Goal: Task Accomplishment & Management: Use online tool/utility

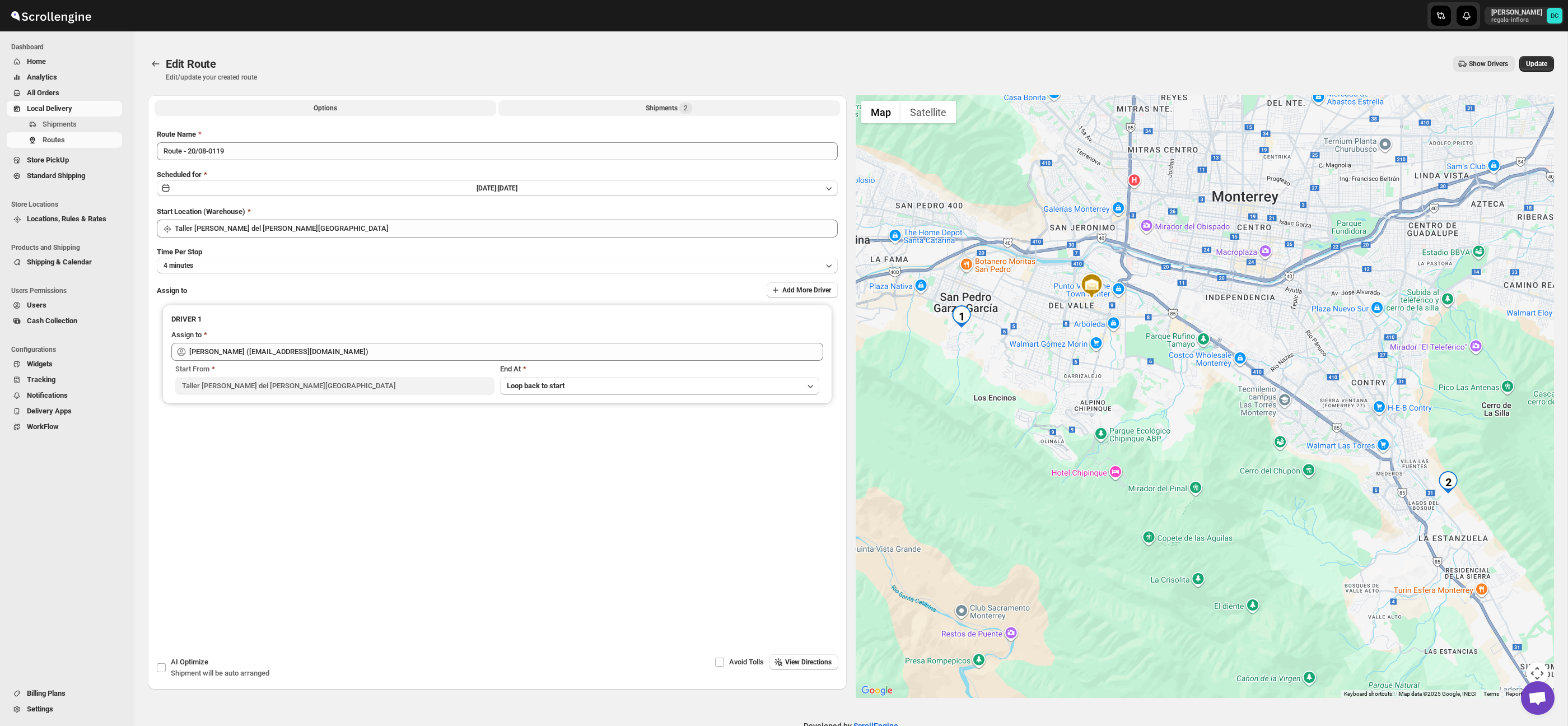
click at [578, 110] on button "Shipments 2" at bounding box center [669, 109] width 341 height 16
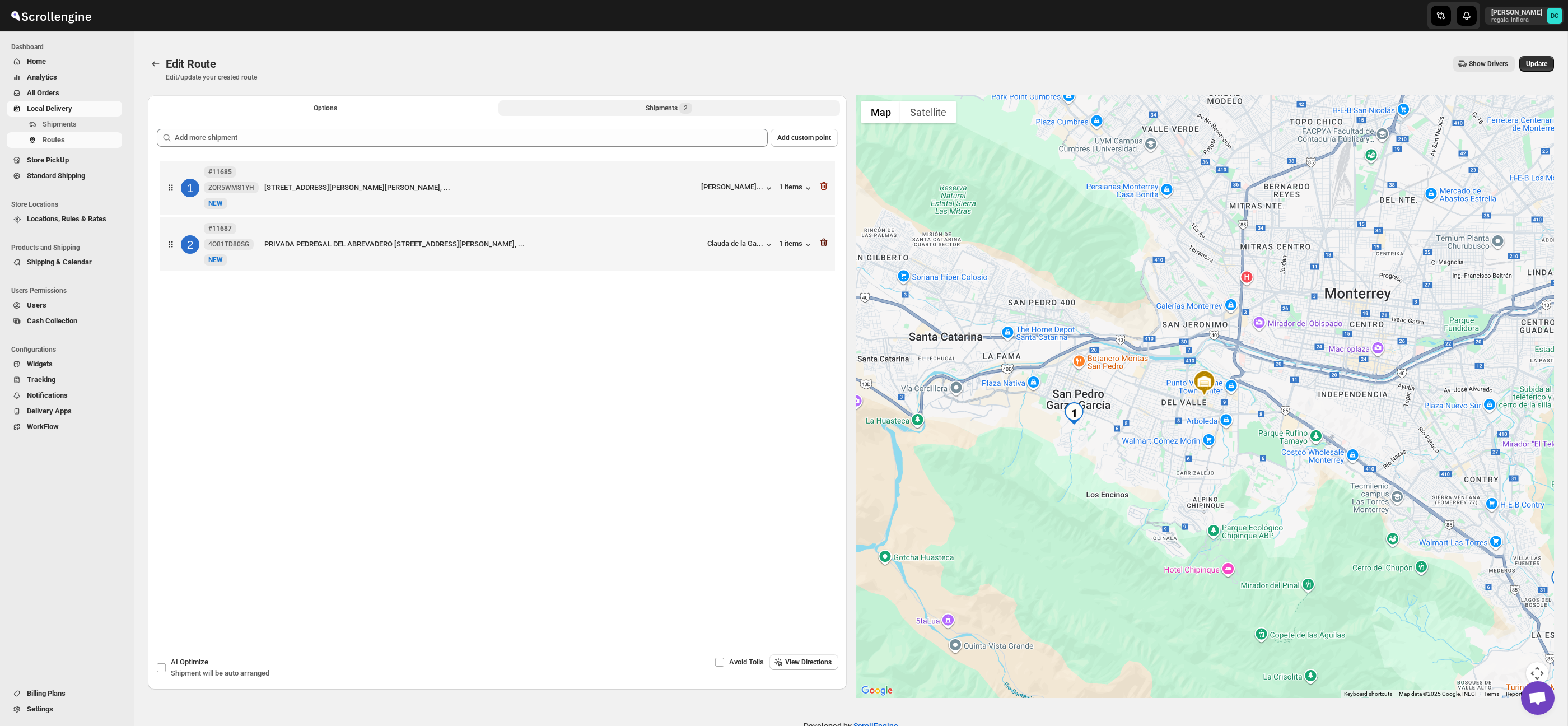
click at [825, 243] on icon "button" at bounding box center [824, 243] width 1 height 3
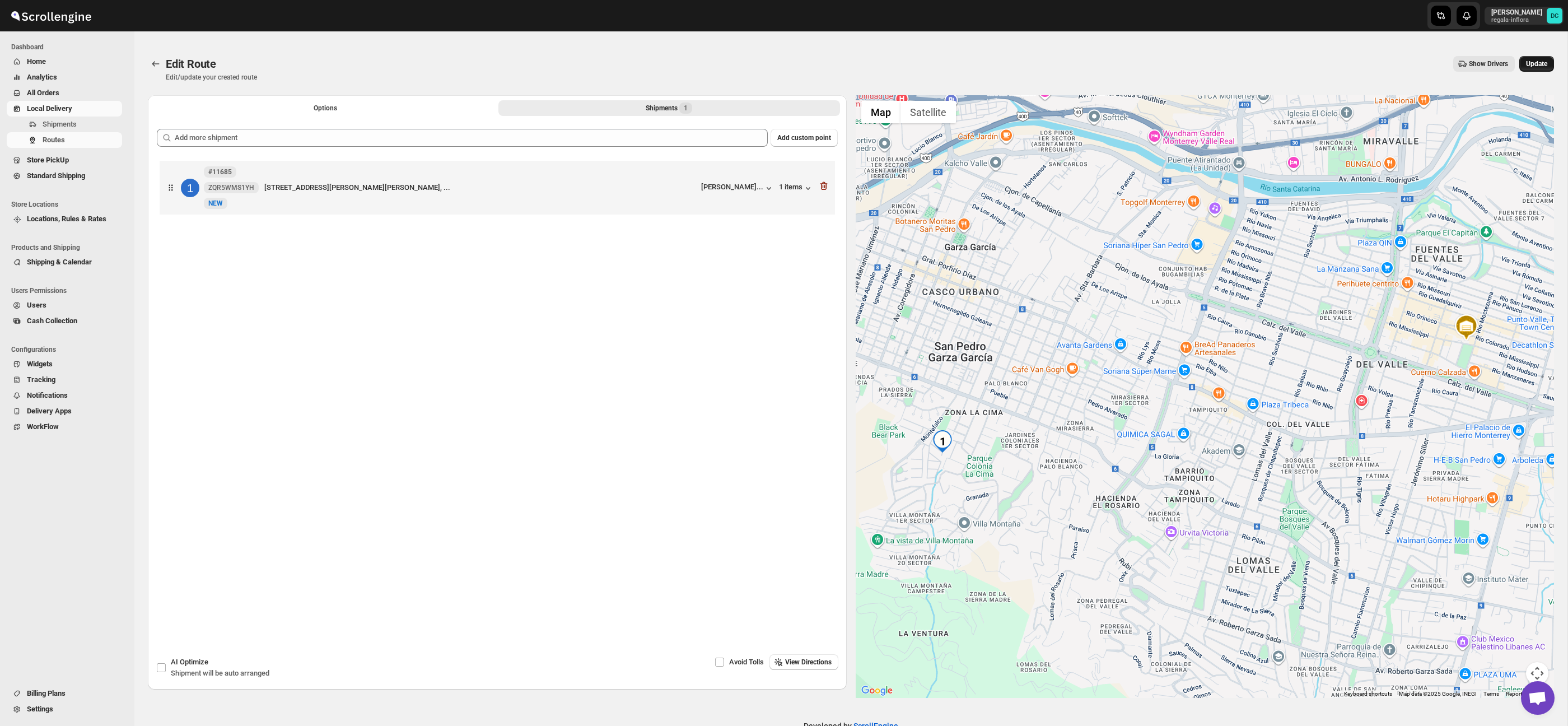
click at [1530, 65] on span "Update" at bounding box center [1536, 63] width 21 height 9
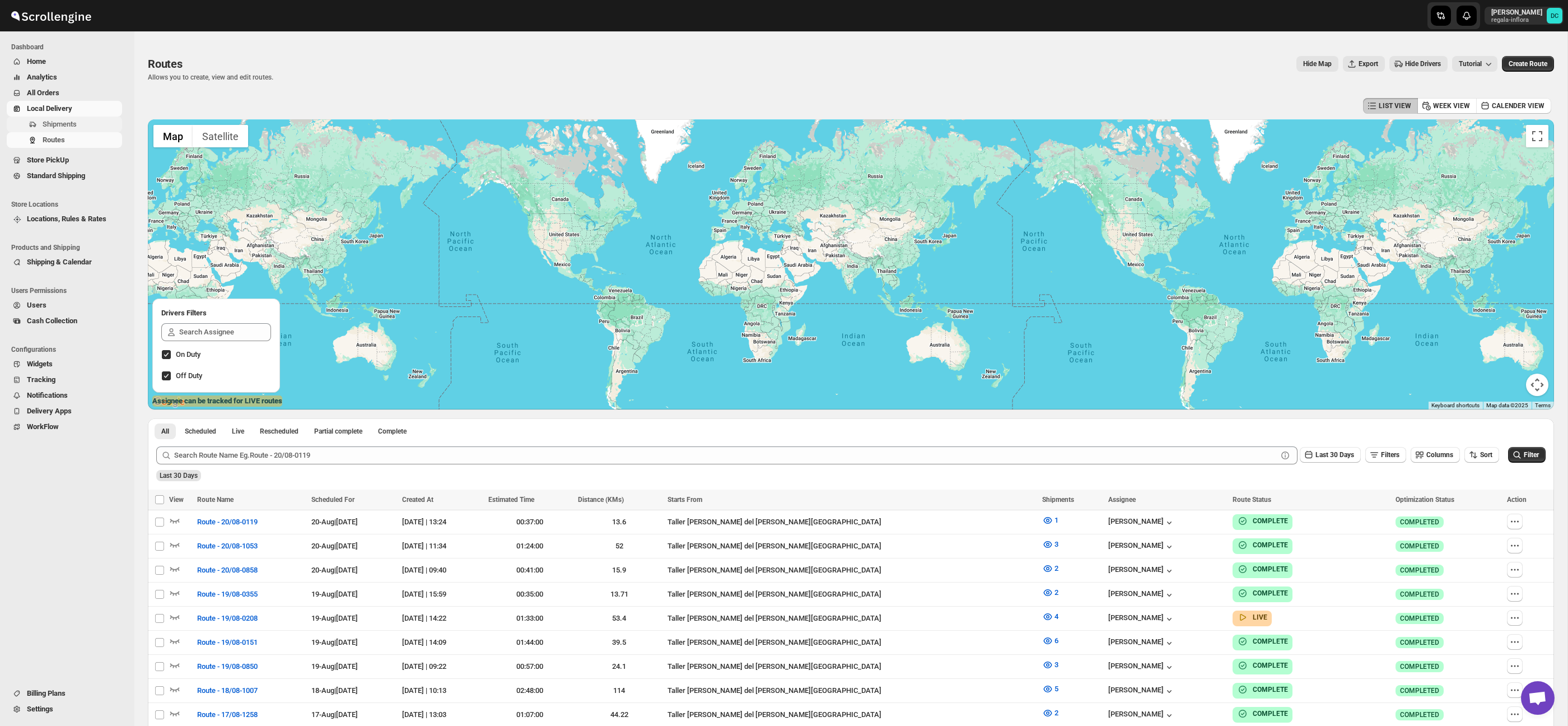
click at [76, 122] on span "Shipments" at bounding box center [59, 124] width 34 height 9
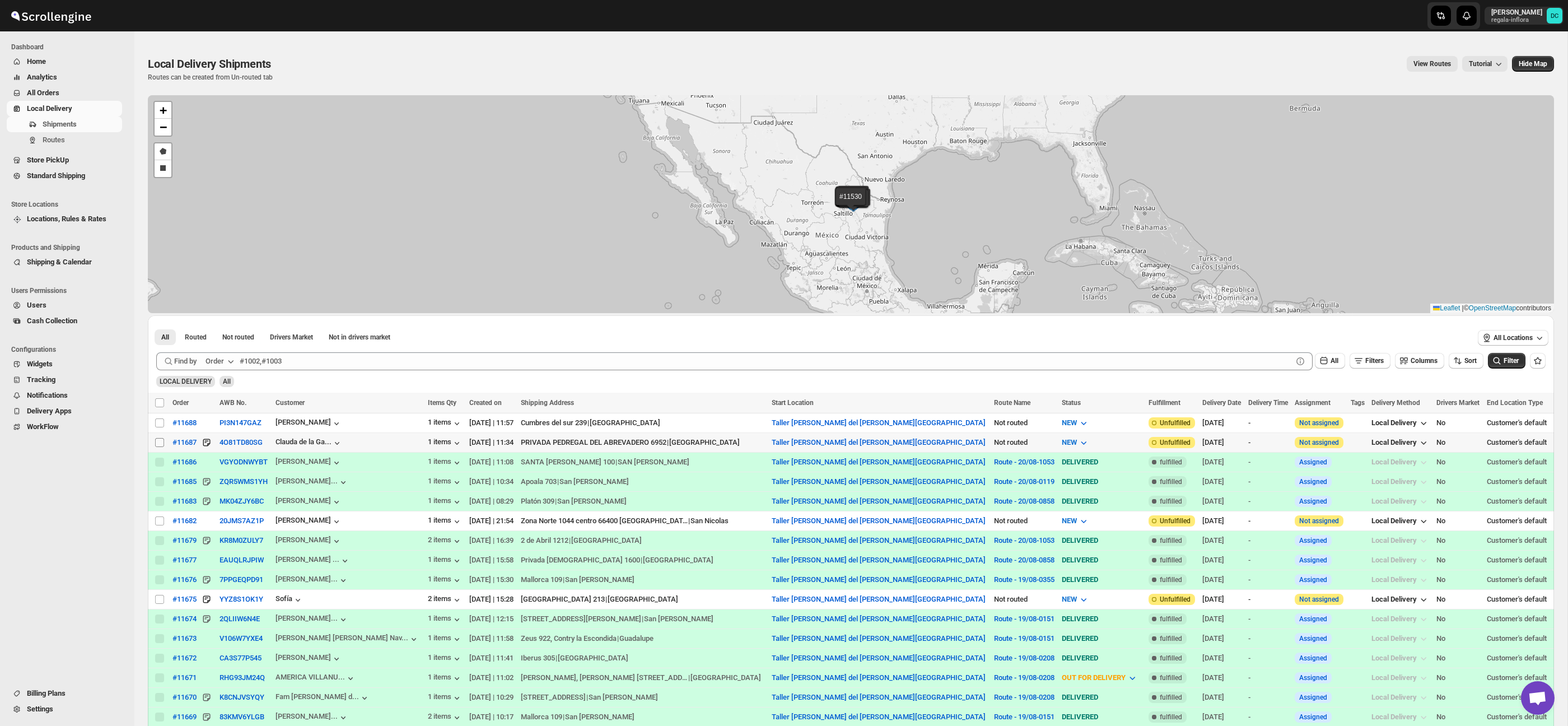
click at [159, 444] on input "Select shipment" at bounding box center [159, 442] width 9 height 9
checkbox input "true"
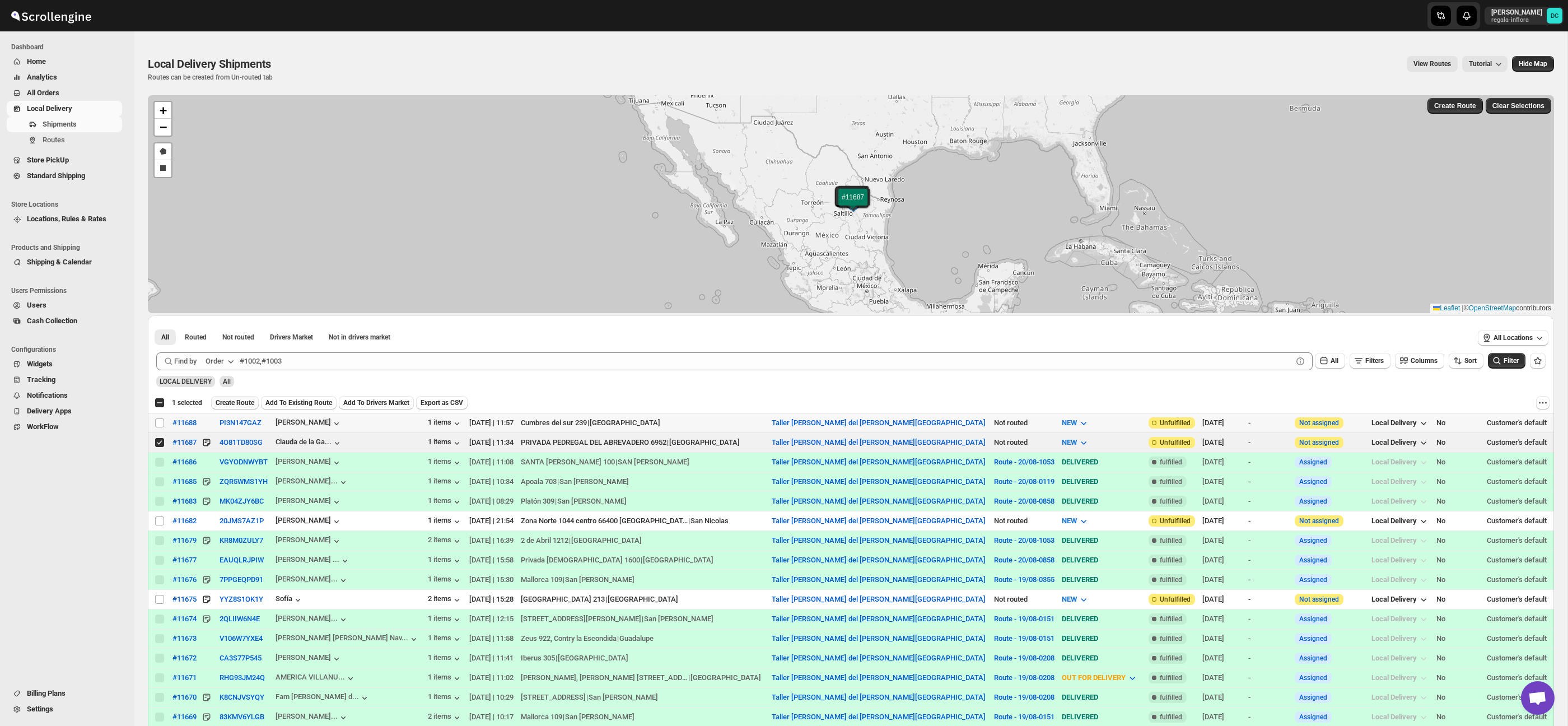
drag, startPoint x: 159, startPoint y: 422, endPoint x: 231, endPoint y: 398, distance: 75.9
click at [159, 422] on input "Select shipment" at bounding box center [159, 422] width 9 height 9
checkbox input "true"
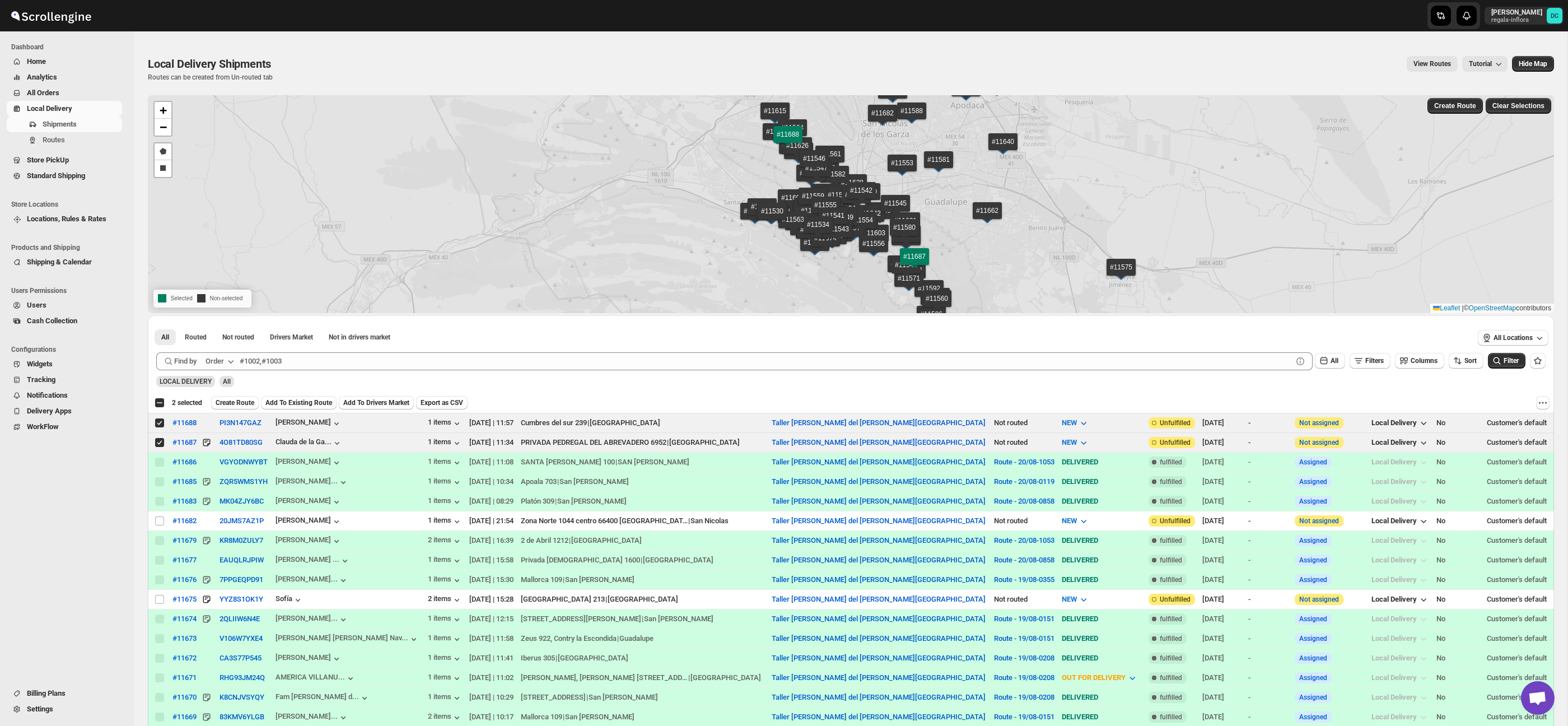
drag, startPoint x: 246, startPoint y: 399, endPoint x: 513, endPoint y: 5, distance: 475.9
click at [246, 399] on span "Create Route" at bounding box center [235, 403] width 39 height 9
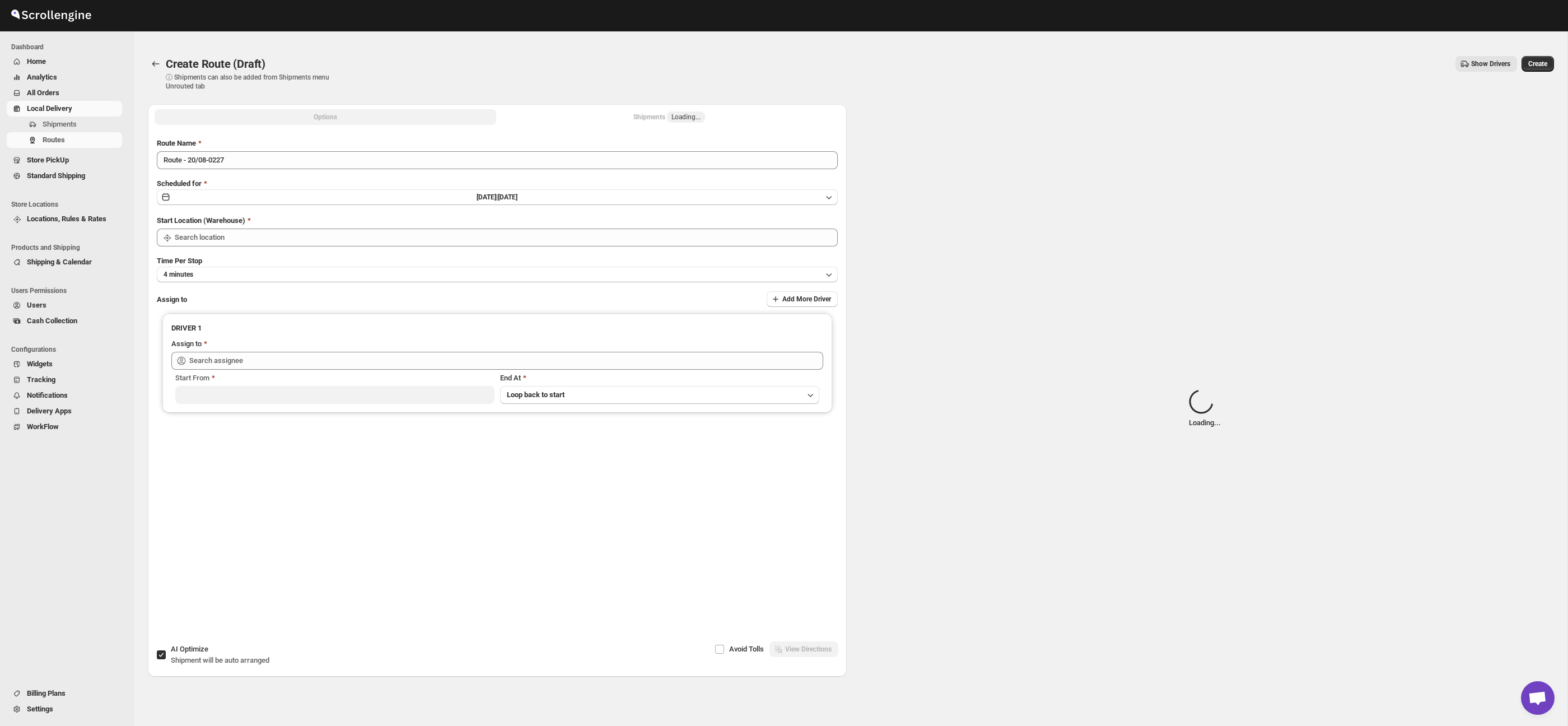
type input "Taller [PERSON_NAME] del [PERSON_NAME][GEOGRAPHIC_DATA]"
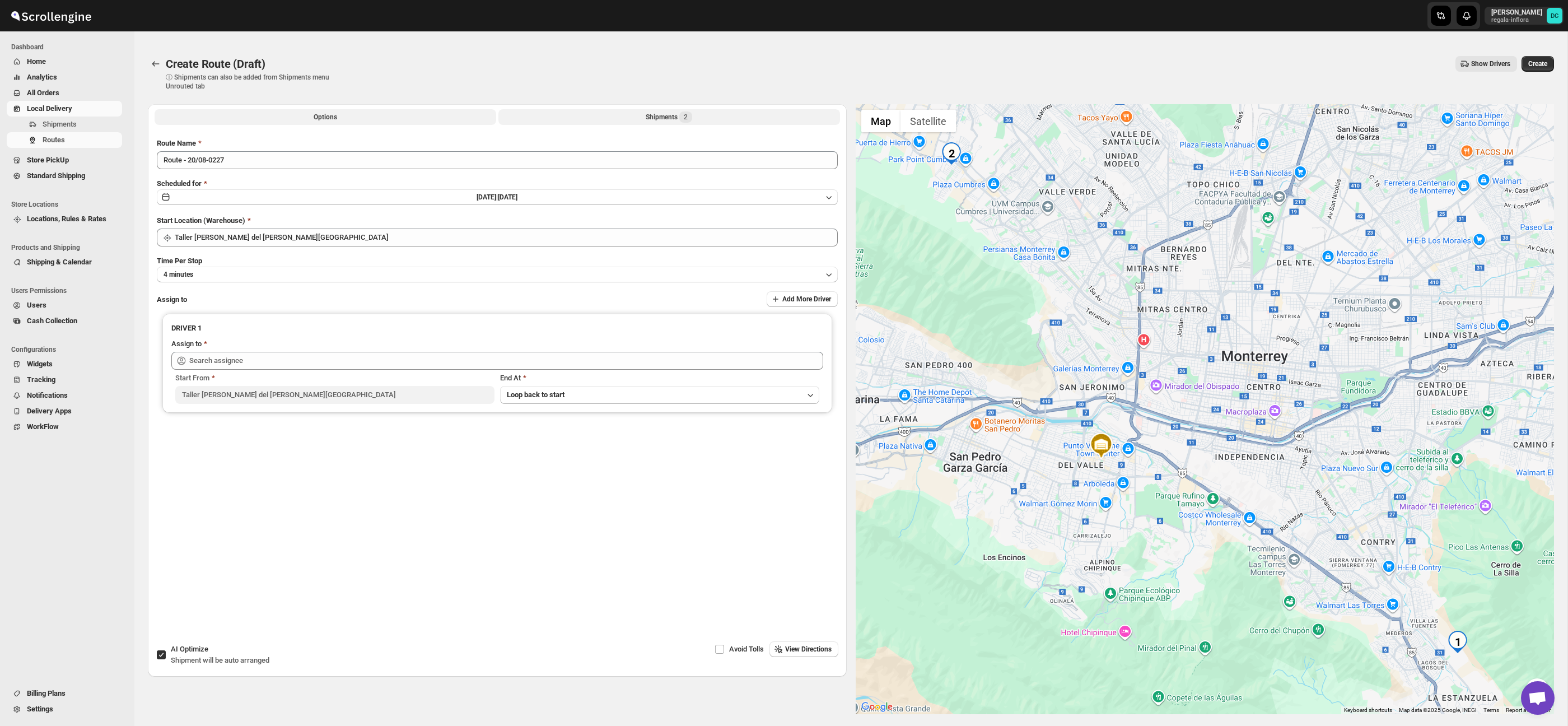
click at [569, 116] on button "Shipments 2" at bounding box center [669, 117] width 341 height 16
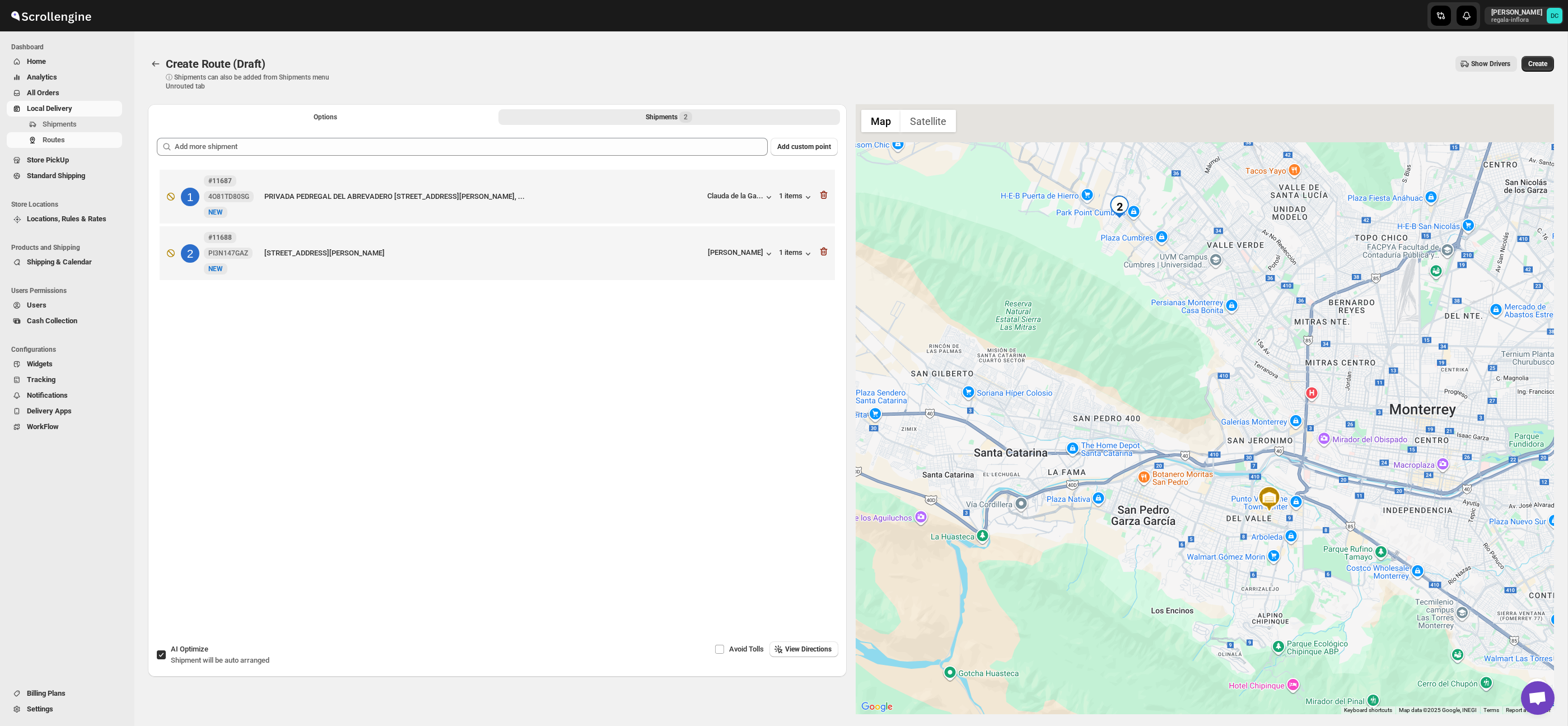
drag, startPoint x: 1022, startPoint y: 228, endPoint x: 1104, endPoint y: 357, distance: 152.9
click at [1092, 354] on div at bounding box center [1205, 409] width 699 height 610
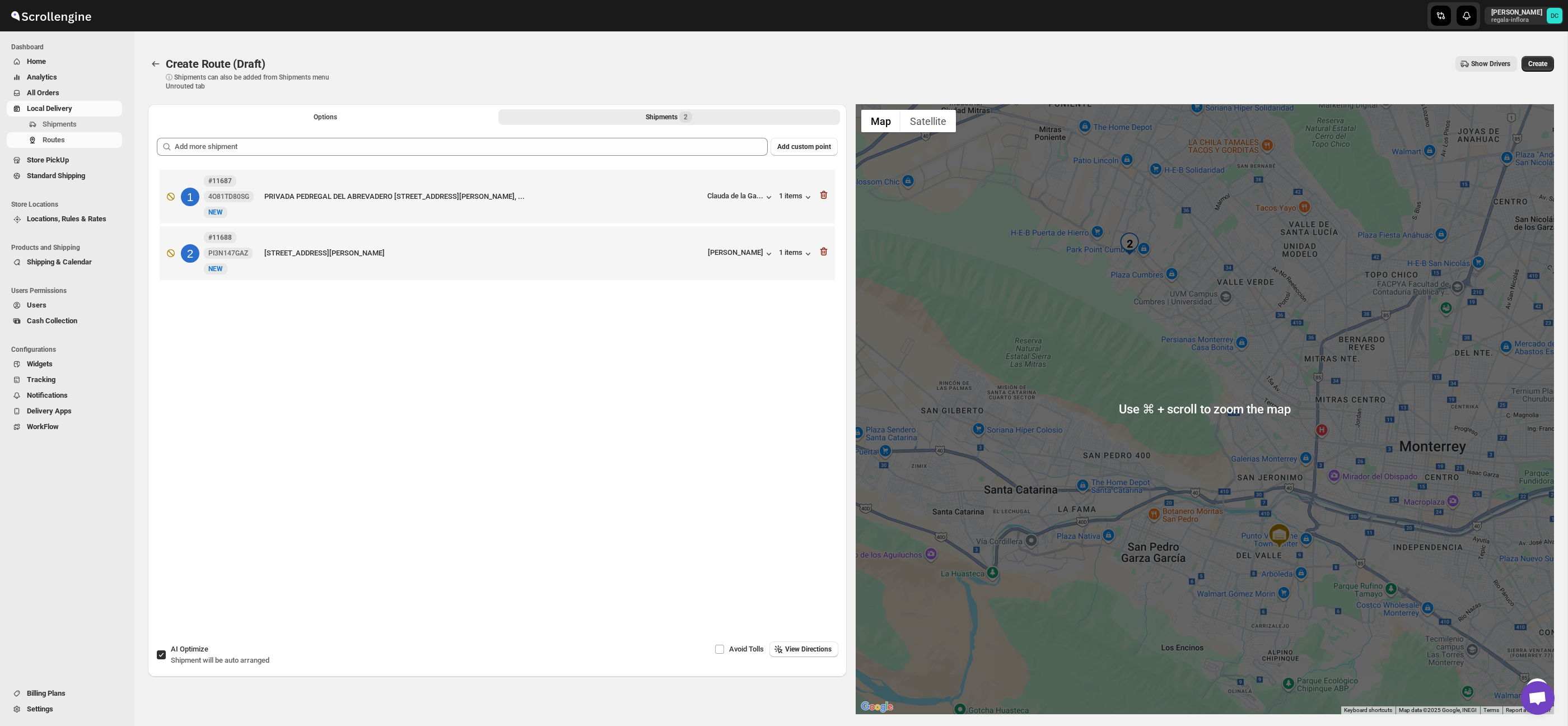
scroll to position [26, 0]
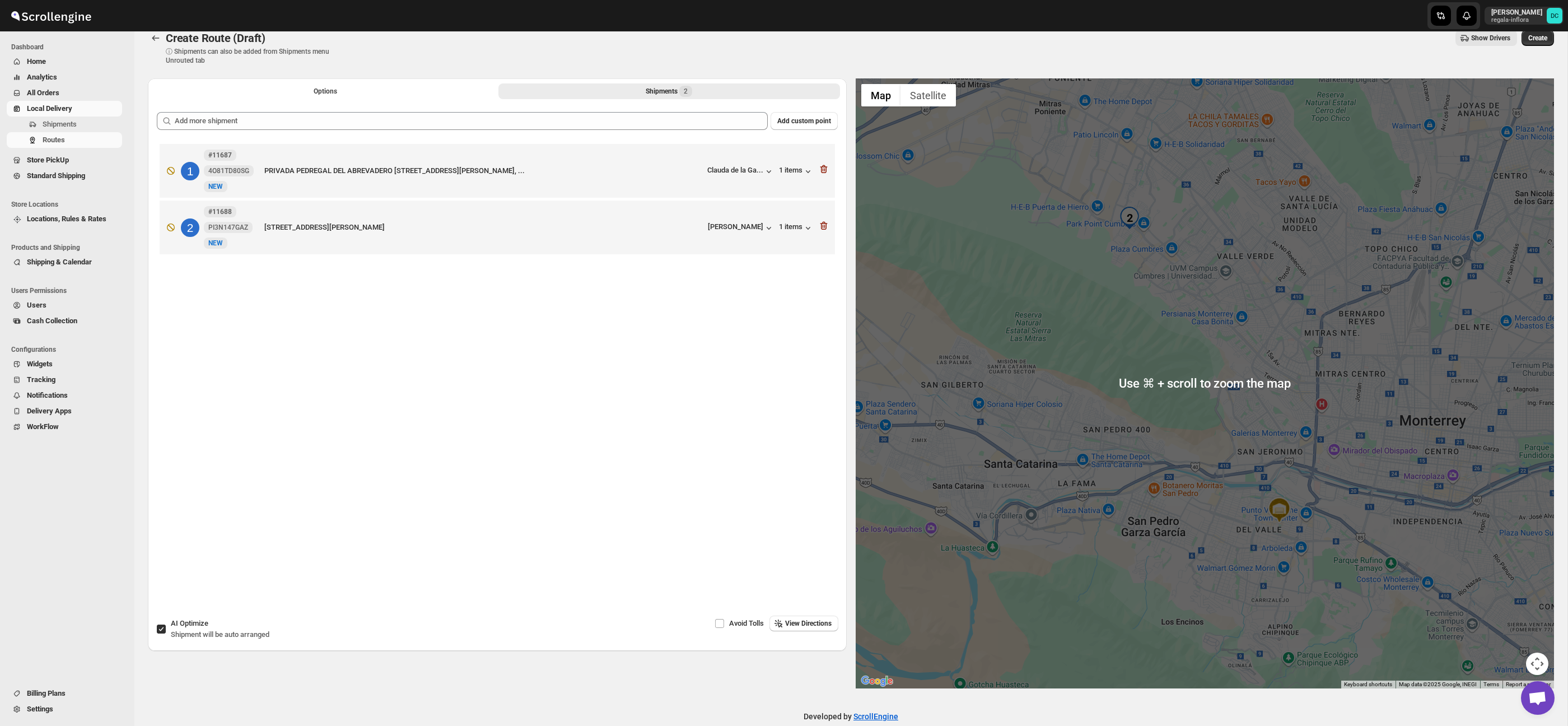
drag, startPoint x: 1540, startPoint y: 660, endPoint x: 1536, endPoint y: 651, distance: 9.8
click at [1540, 660] on button "Map camera controls" at bounding box center [1537, 664] width 22 height 22
click at [1513, 614] on button "Zoom in" at bounding box center [1509, 608] width 22 height 22
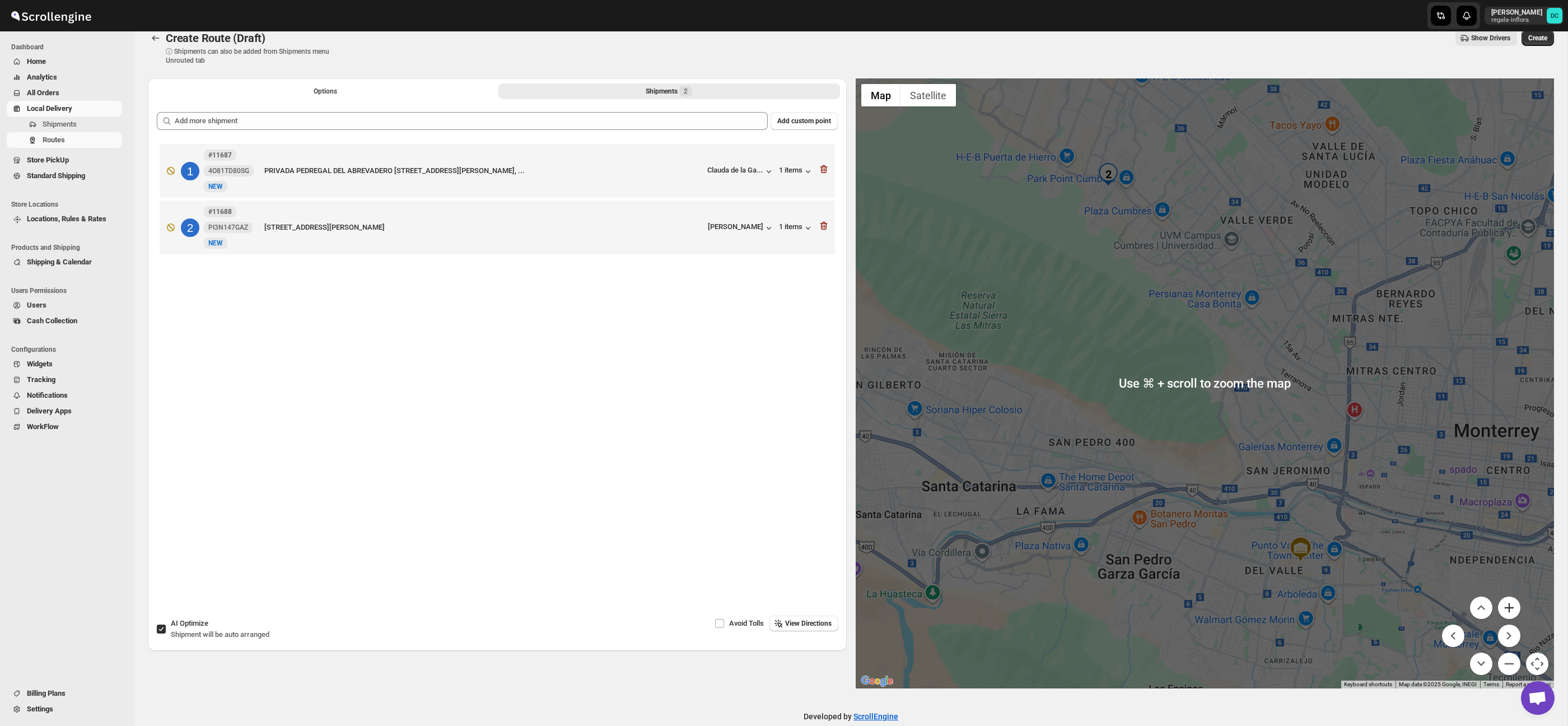
click at [1513, 614] on button "Zoom in" at bounding box center [1509, 608] width 22 height 22
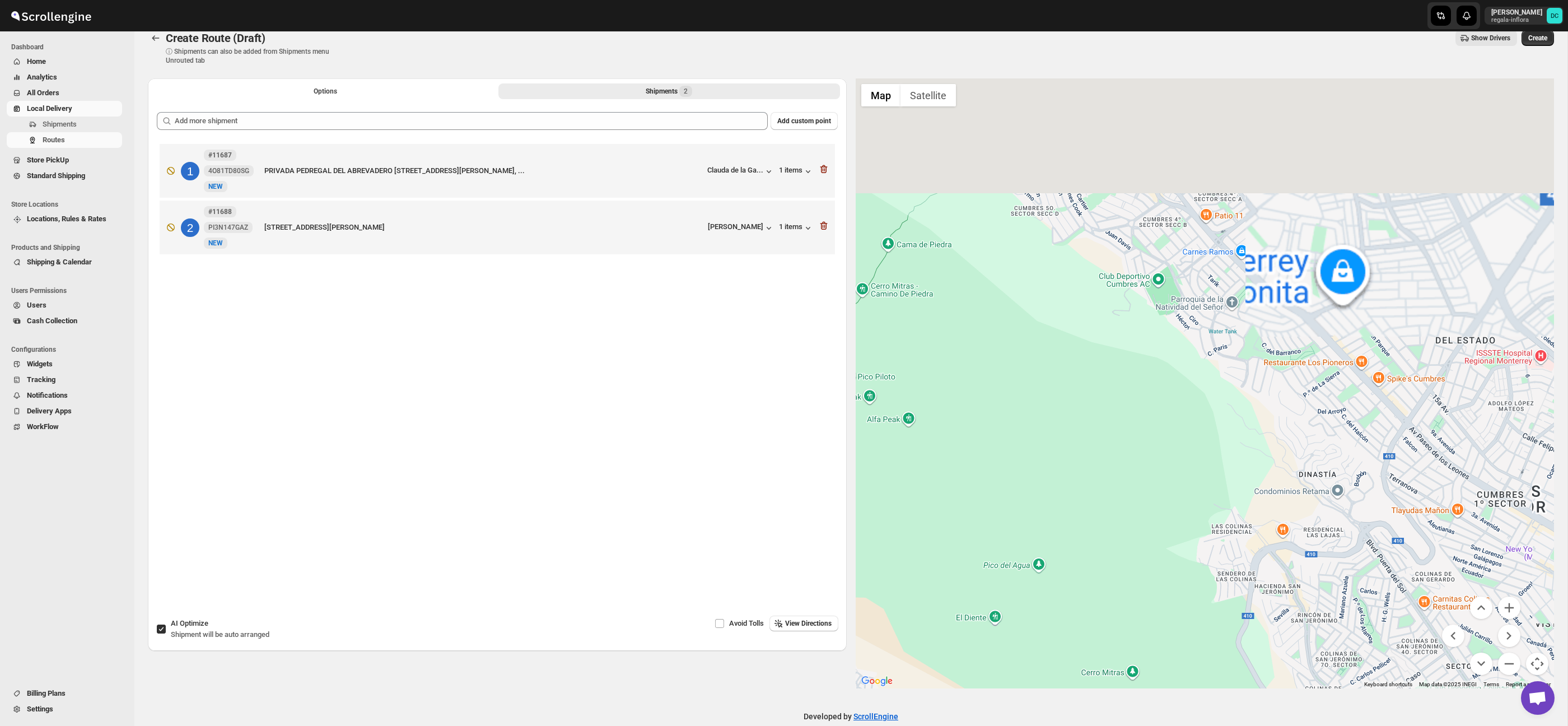
drag, startPoint x: 1340, startPoint y: 354, endPoint x: 1319, endPoint y: 349, distance: 21.6
click at [1329, 459] on div at bounding box center [1205, 384] width 699 height 610
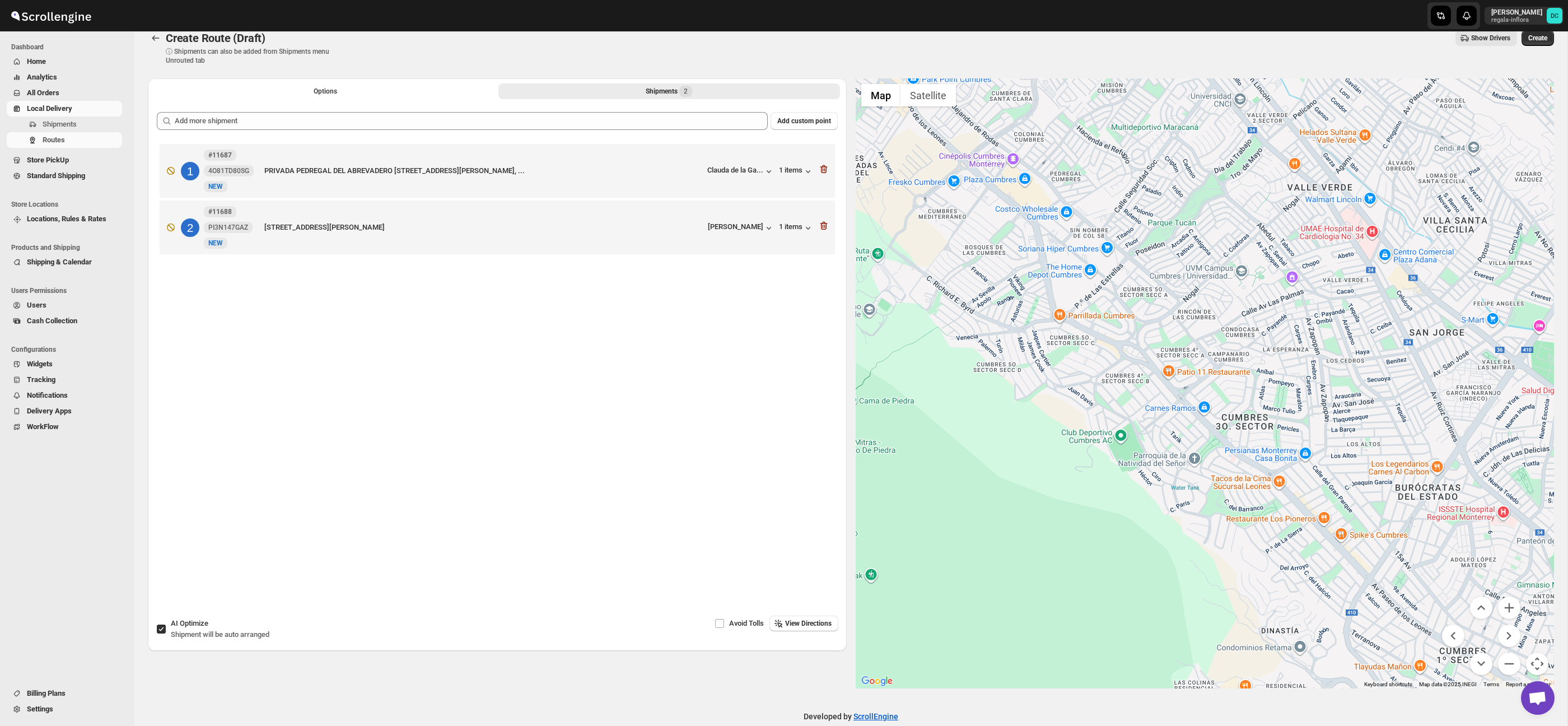
drag, startPoint x: 1319, startPoint y: 350, endPoint x: 1285, endPoint y: 480, distance: 134.4
click at [1284, 480] on div at bounding box center [1205, 384] width 699 height 610
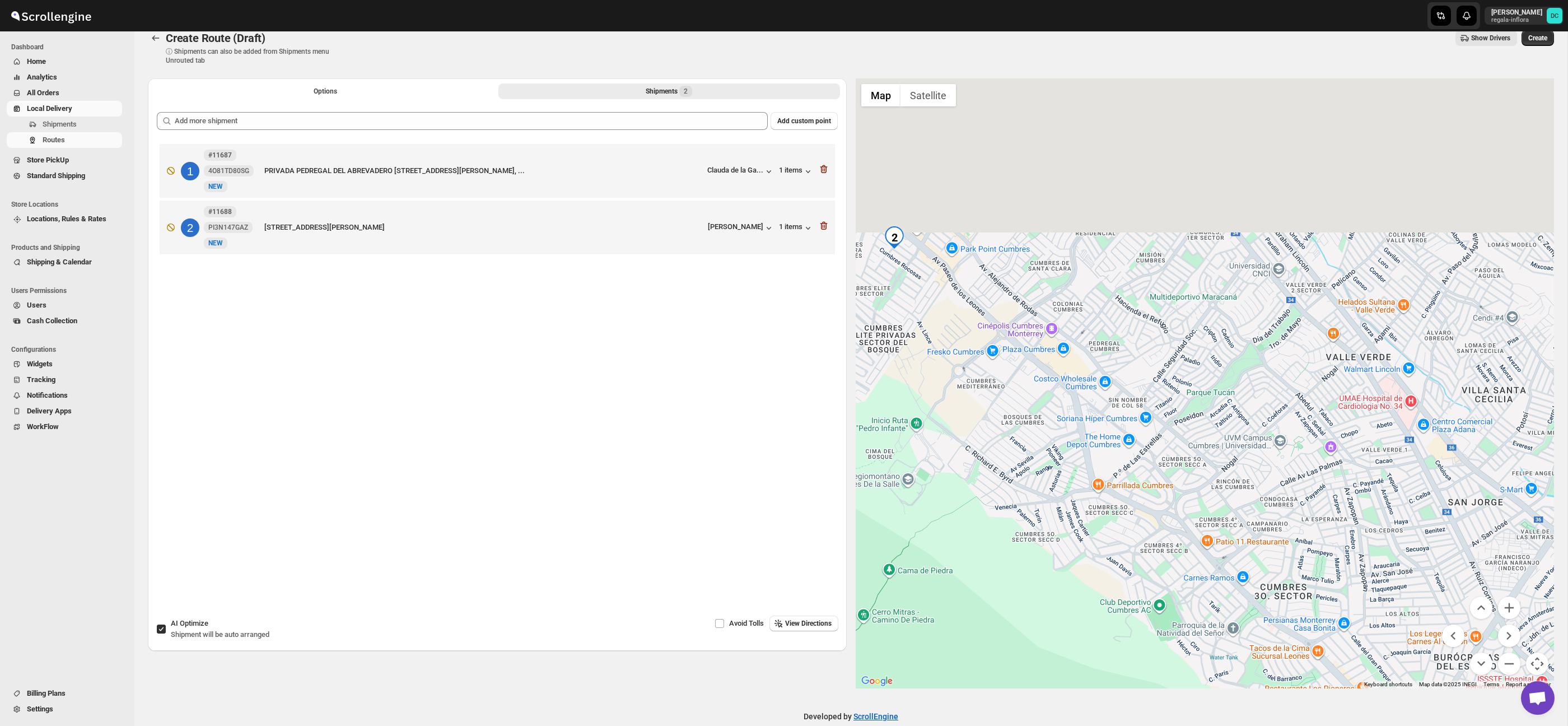
drag, startPoint x: 1259, startPoint y: 354, endPoint x: 1299, endPoint y: 526, distance: 176.6
click at [1299, 528] on div at bounding box center [1205, 384] width 699 height 610
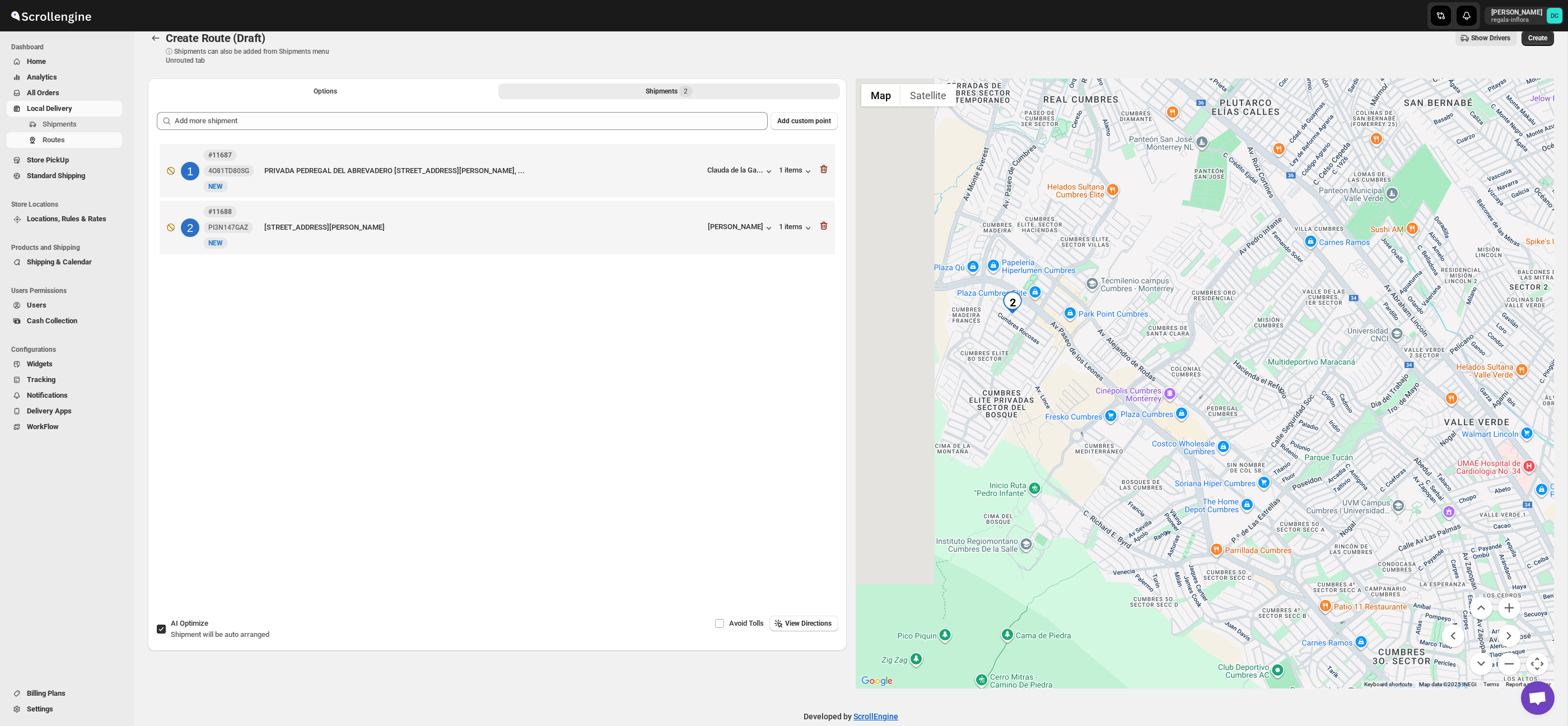
drag, startPoint x: 1215, startPoint y: 447, endPoint x: 1428, endPoint y: 549, distance: 236.2
click at [1330, 492] on div at bounding box center [1205, 384] width 699 height 610
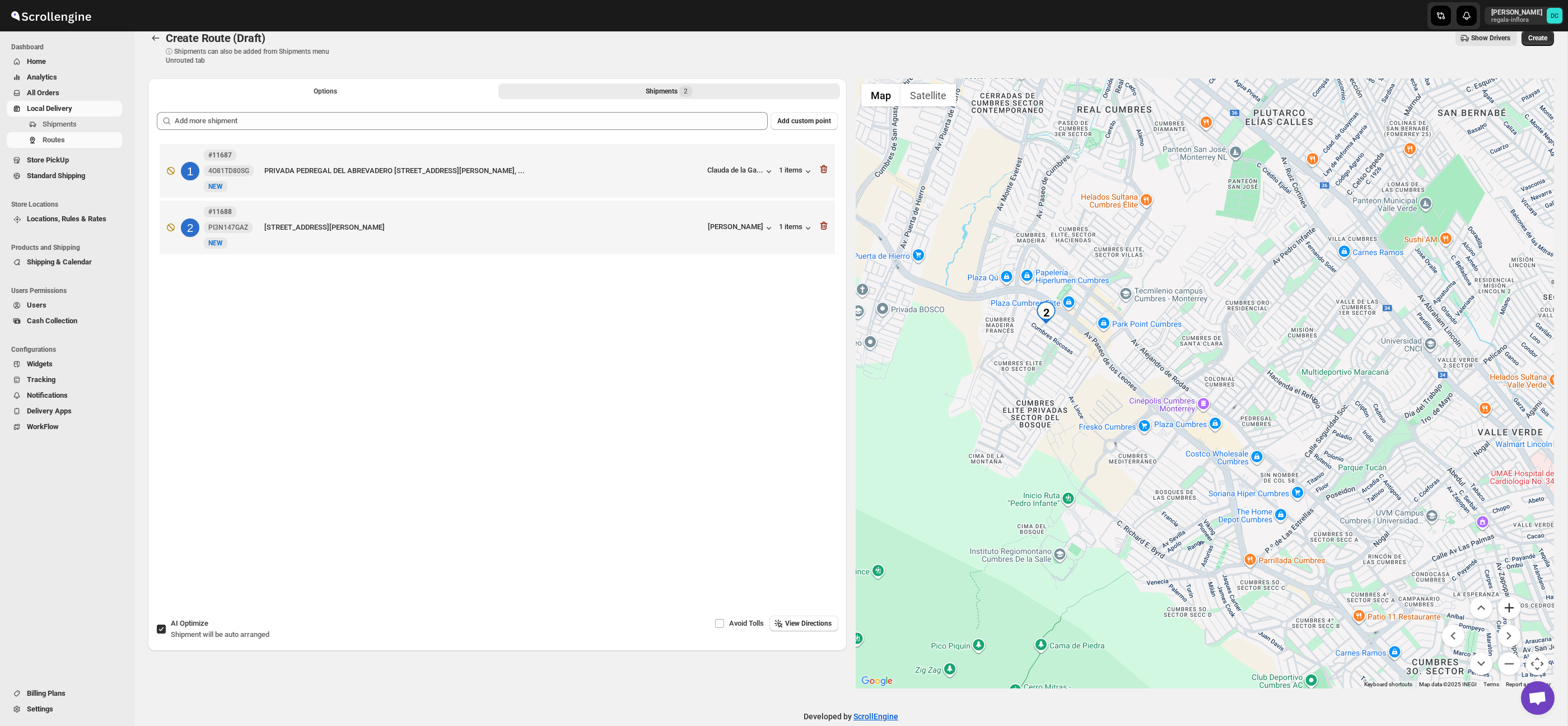
click at [1513, 613] on button "Zoom in" at bounding box center [1509, 608] width 22 height 22
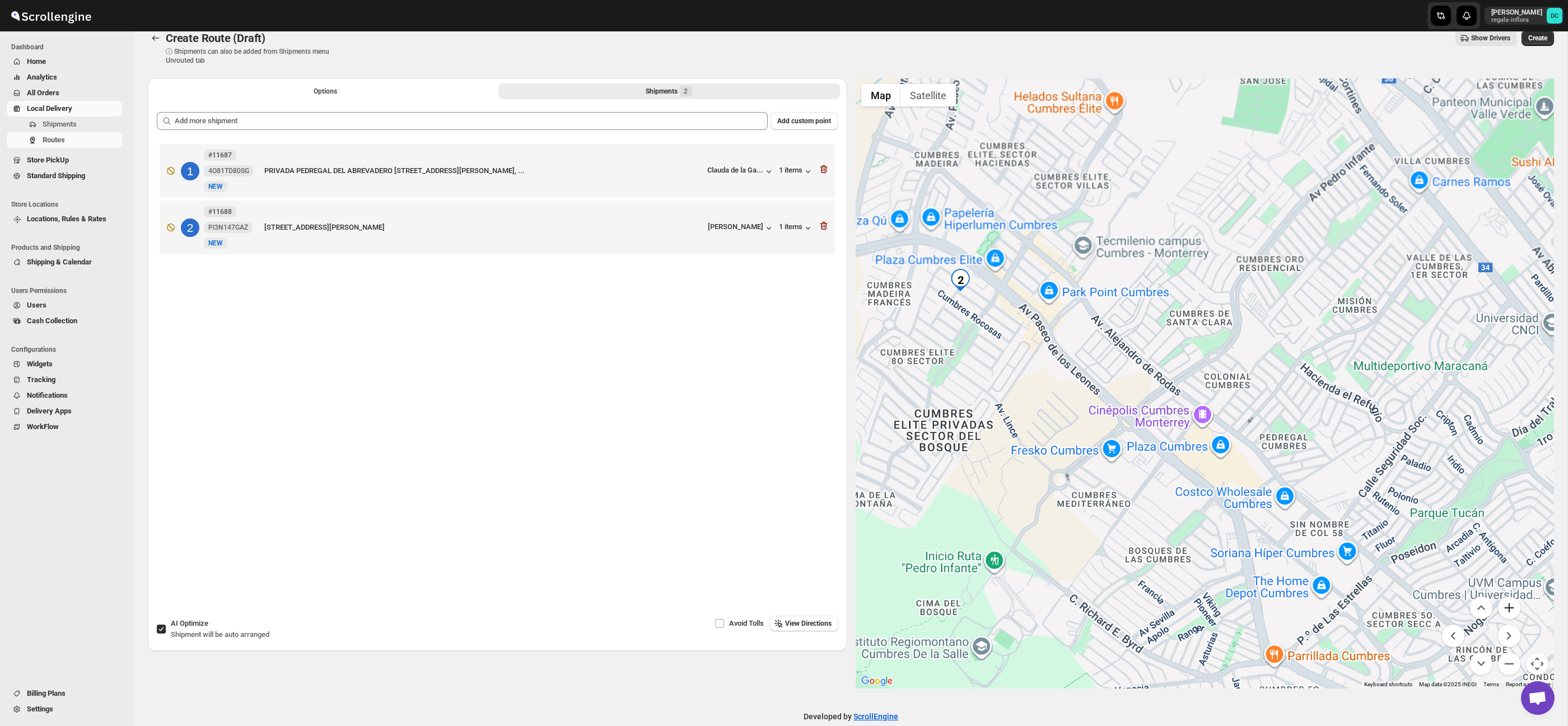
click at [1513, 613] on button "Zoom in" at bounding box center [1509, 608] width 22 height 22
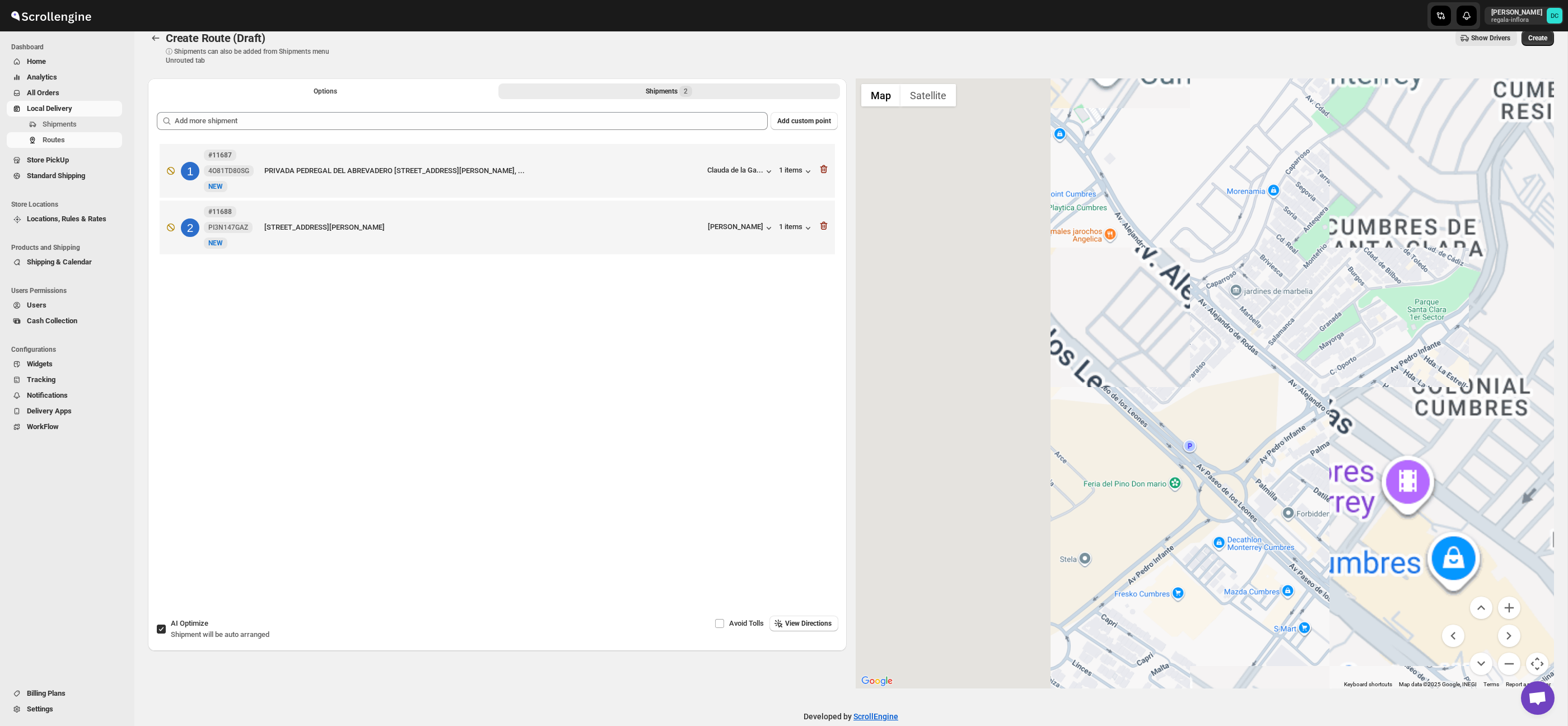
drag, startPoint x: 1053, startPoint y: 384, endPoint x: 1357, endPoint y: 411, distance: 305.2
click at [1357, 411] on div at bounding box center [1205, 384] width 699 height 610
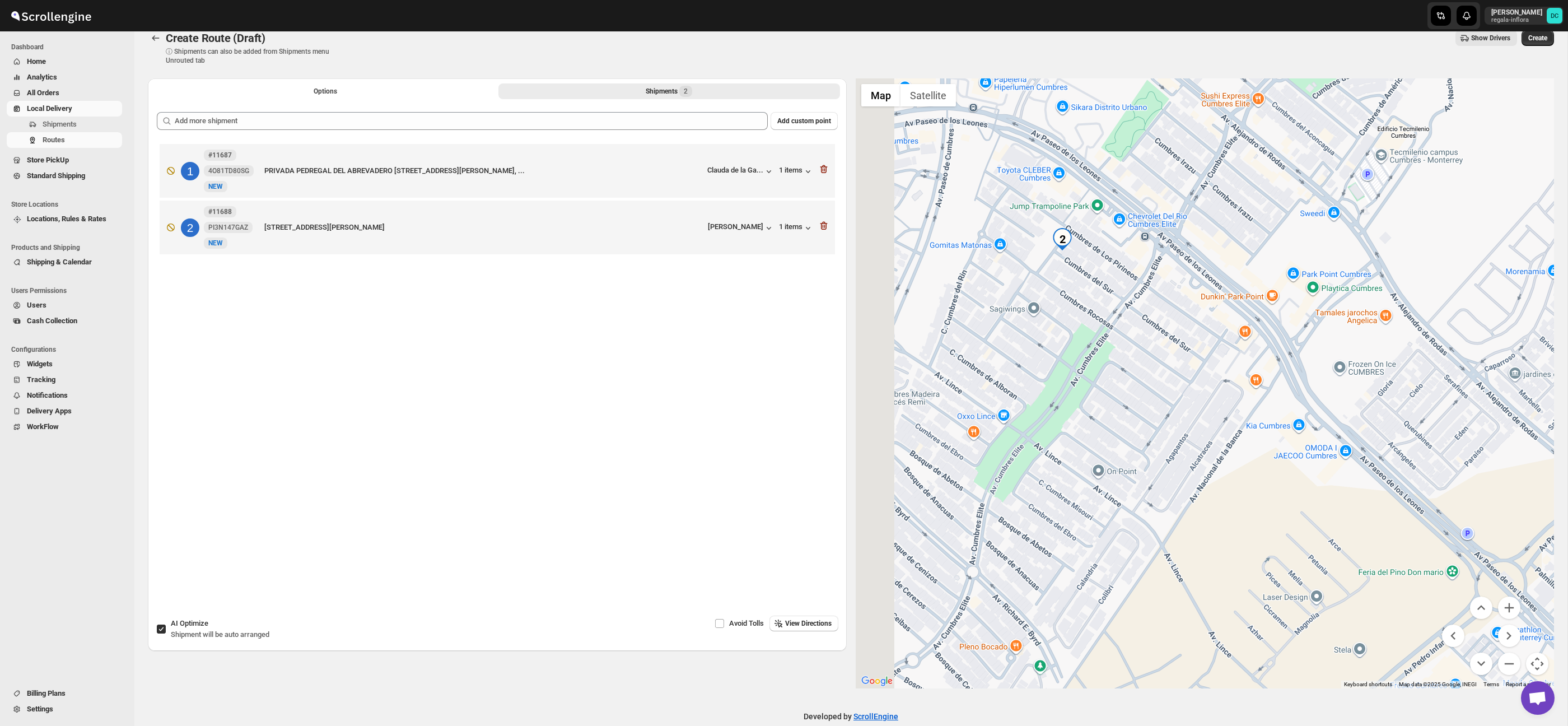
drag, startPoint x: 1201, startPoint y: 331, endPoint x: 1304, endPoint y: 400, distance: 124.0
click at [1304, 400] on div at bounding box center [1205, 384] width 699 height 610
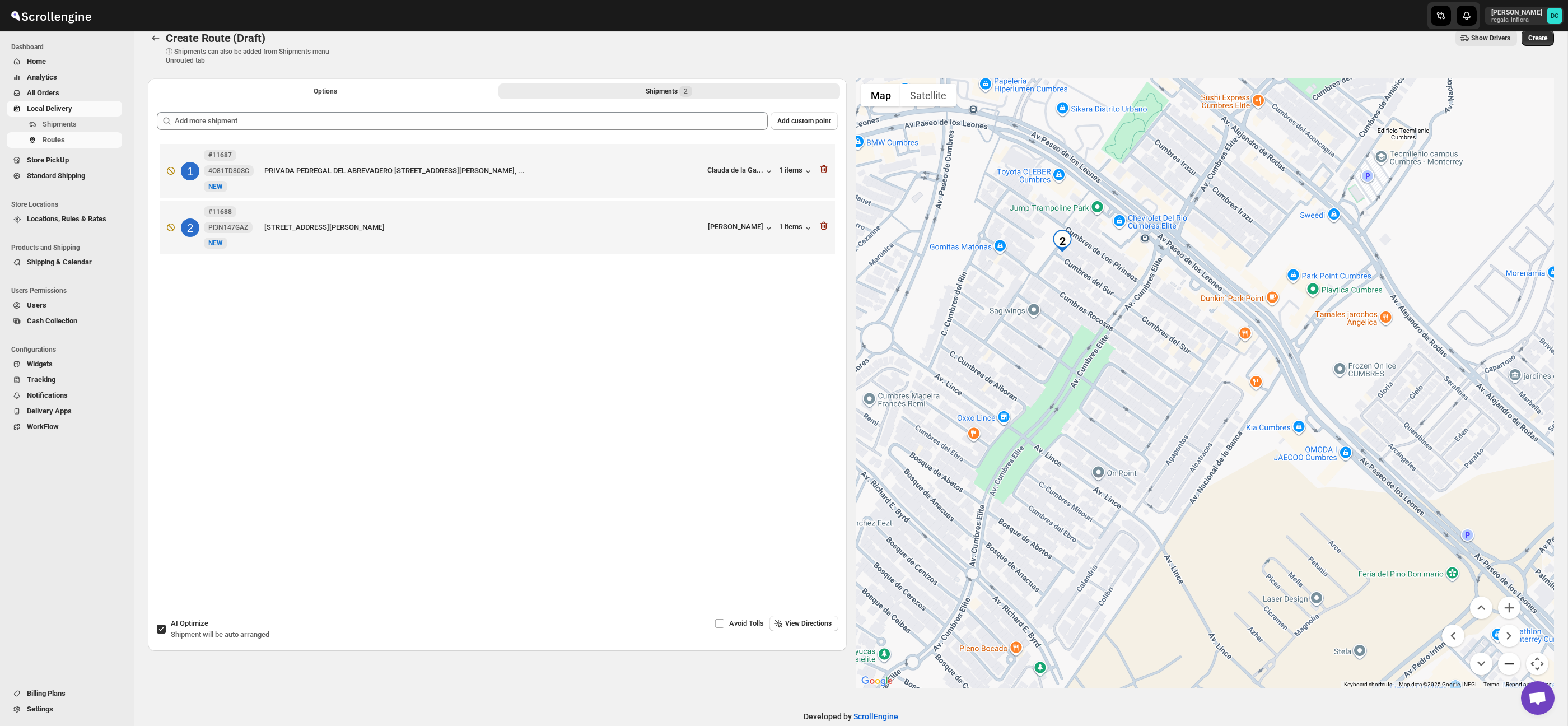
click at [1516, 660] on button "Zoom out" at bounding box center [1509, 664] width 22 height 22
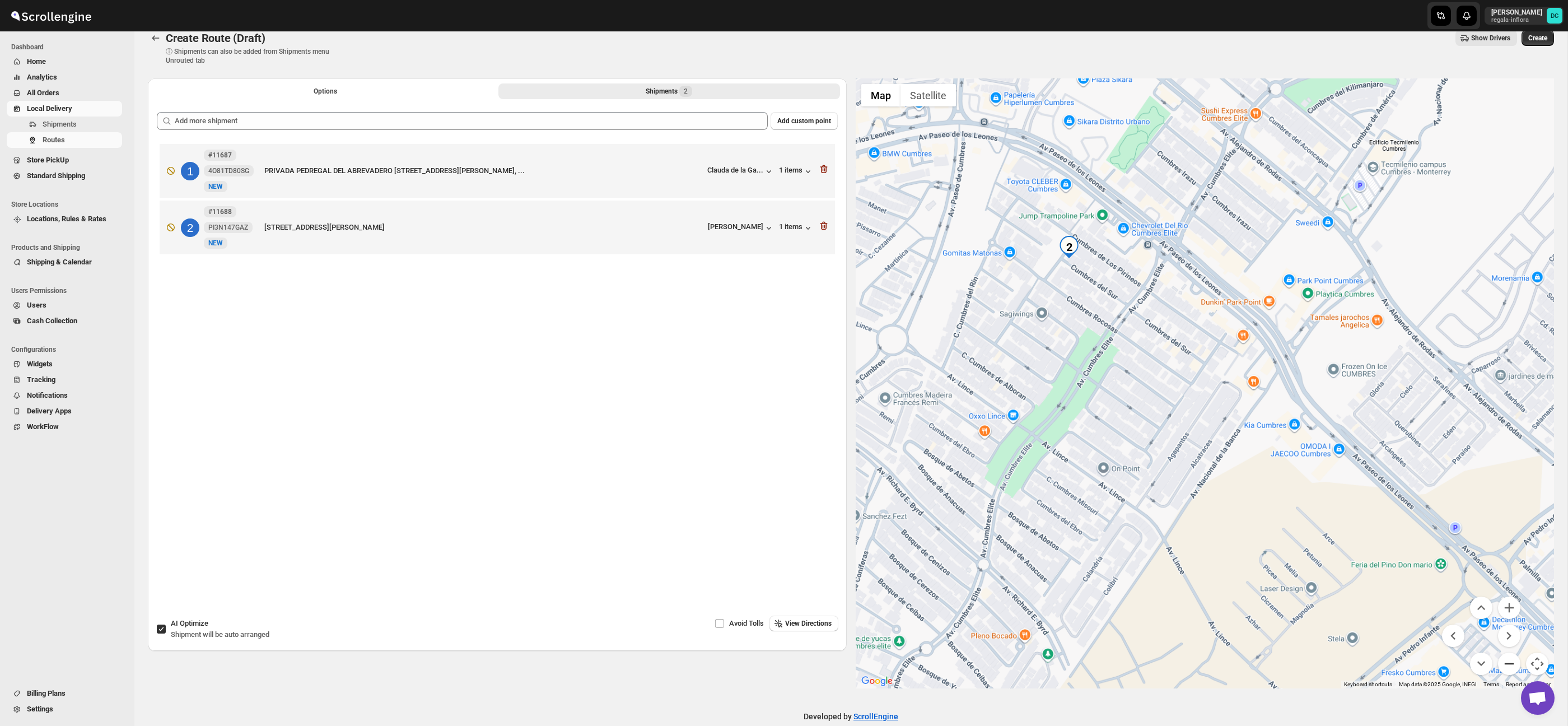
click at [1515, 660] on button "Zoom out" at bounding box center [1509, 664] width 22 height 22
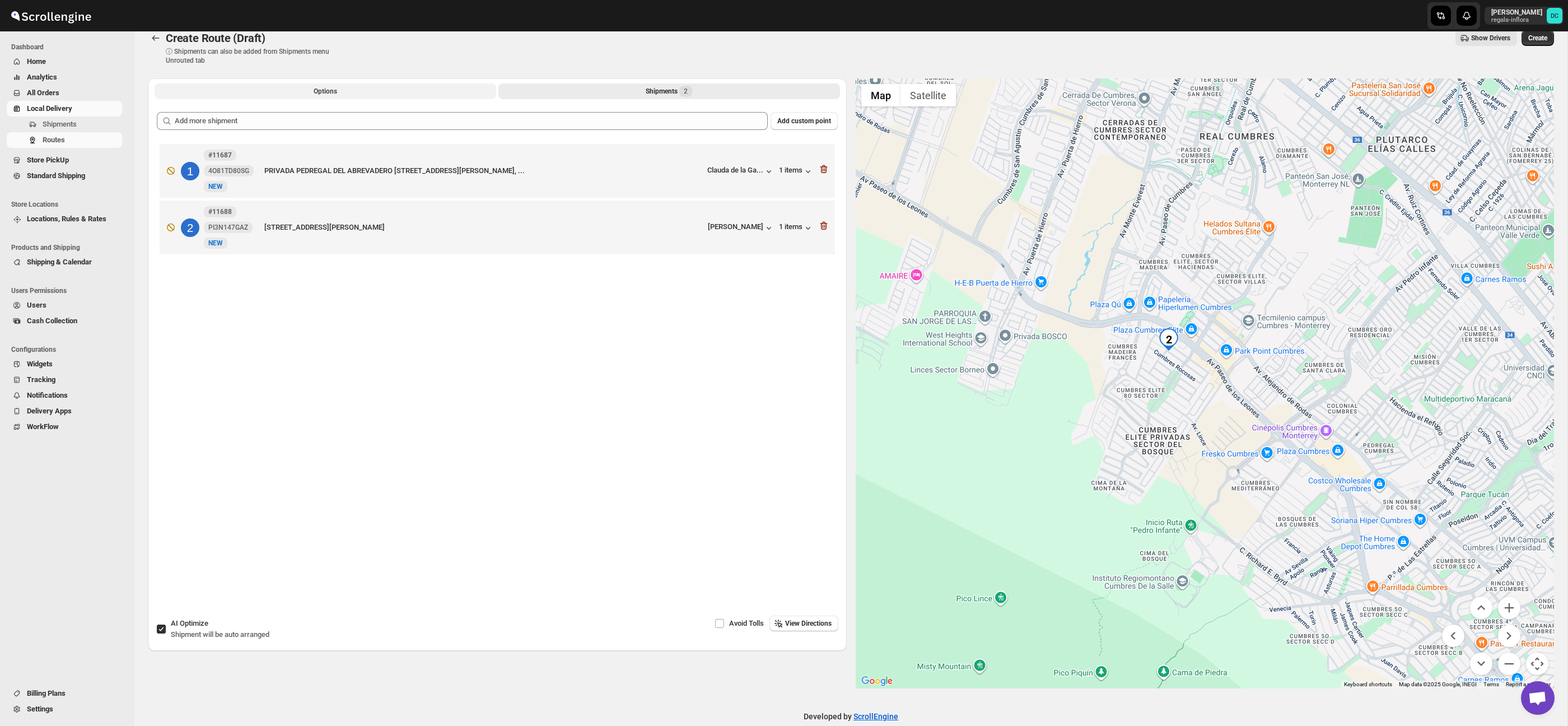
click at [370, 90] on button "Options" at bounding box center [325, 91] width 341 height 16
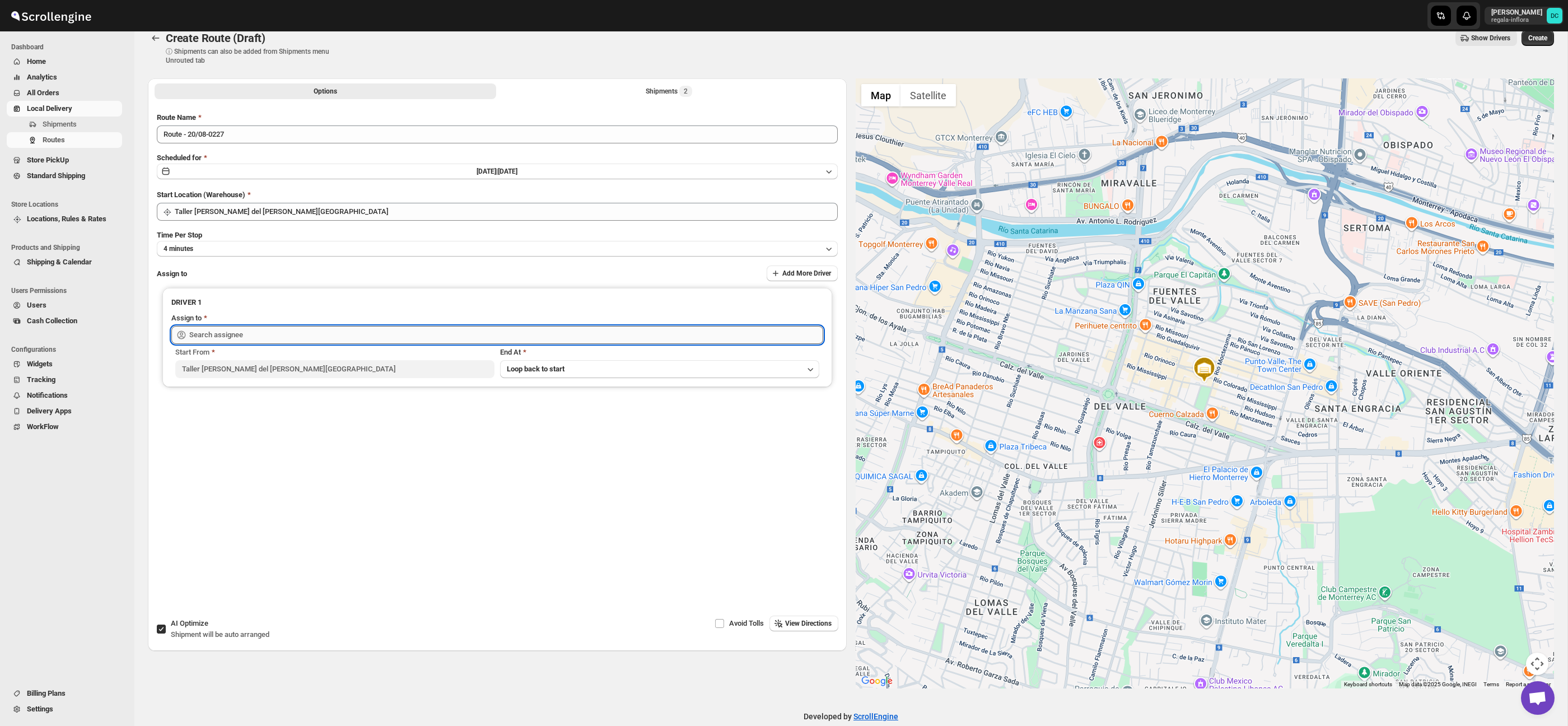
click at [413, 334] on input "text" at bounding box center [506, 334] width 634 height 18
click at [385, 384] on div "[PERSON_NAME] ([EMAIL_ADDRESS][DOMAIN_NAME])" at bounding box center [497, 379] width 630 height 11
type input "[PERSON_NAME] ([EMAIL_ADDRESS][DOMAIN_NAME])"
click at [1536, 40] on span "Create" at bounding box center [1538, 37] width 19 height 9
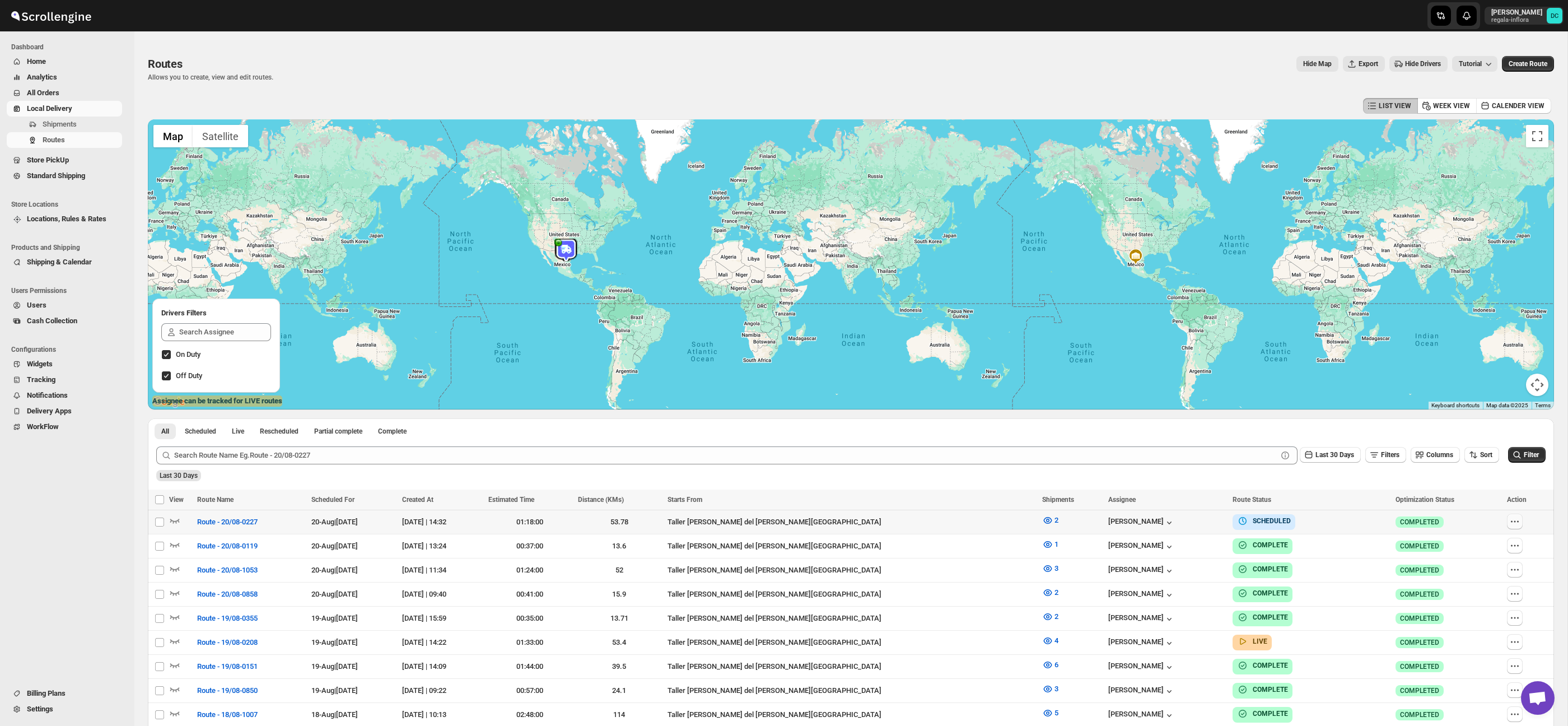
click at [1509, 527] on button "button" at bounding box center [1515, 522] width 16 height 16
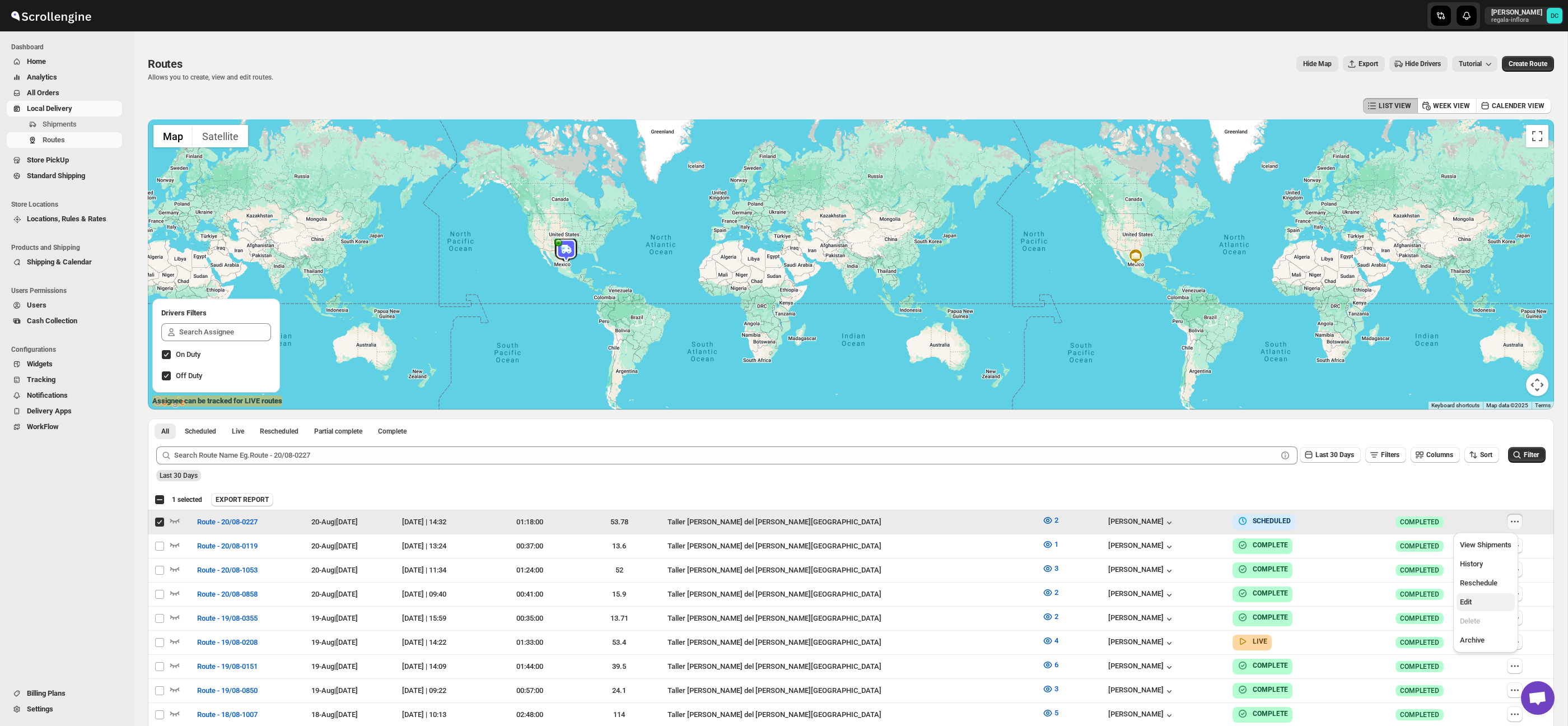
click at [1465, 604] on span "Edit" at bounding box center [1466, 602] width 12 height 9
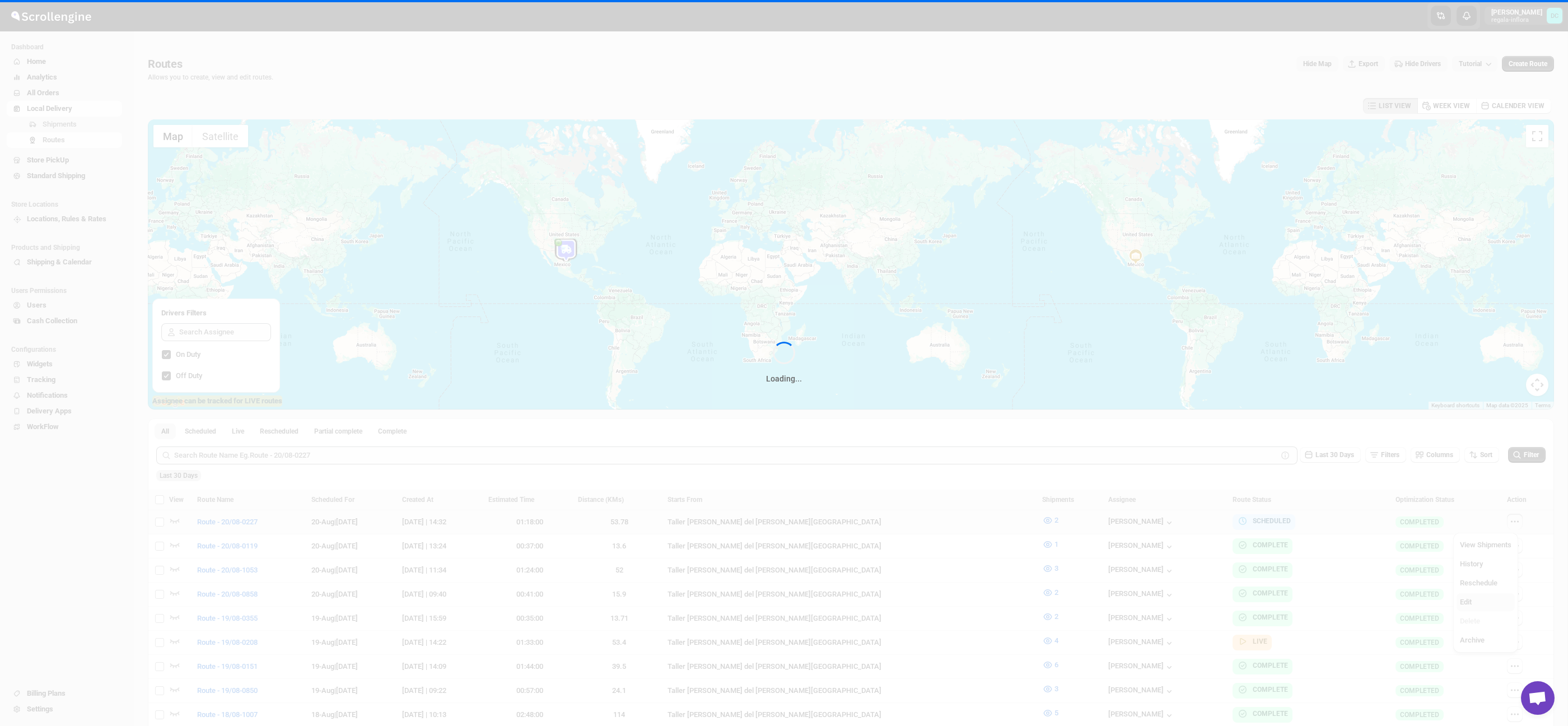
checkbox input "false"
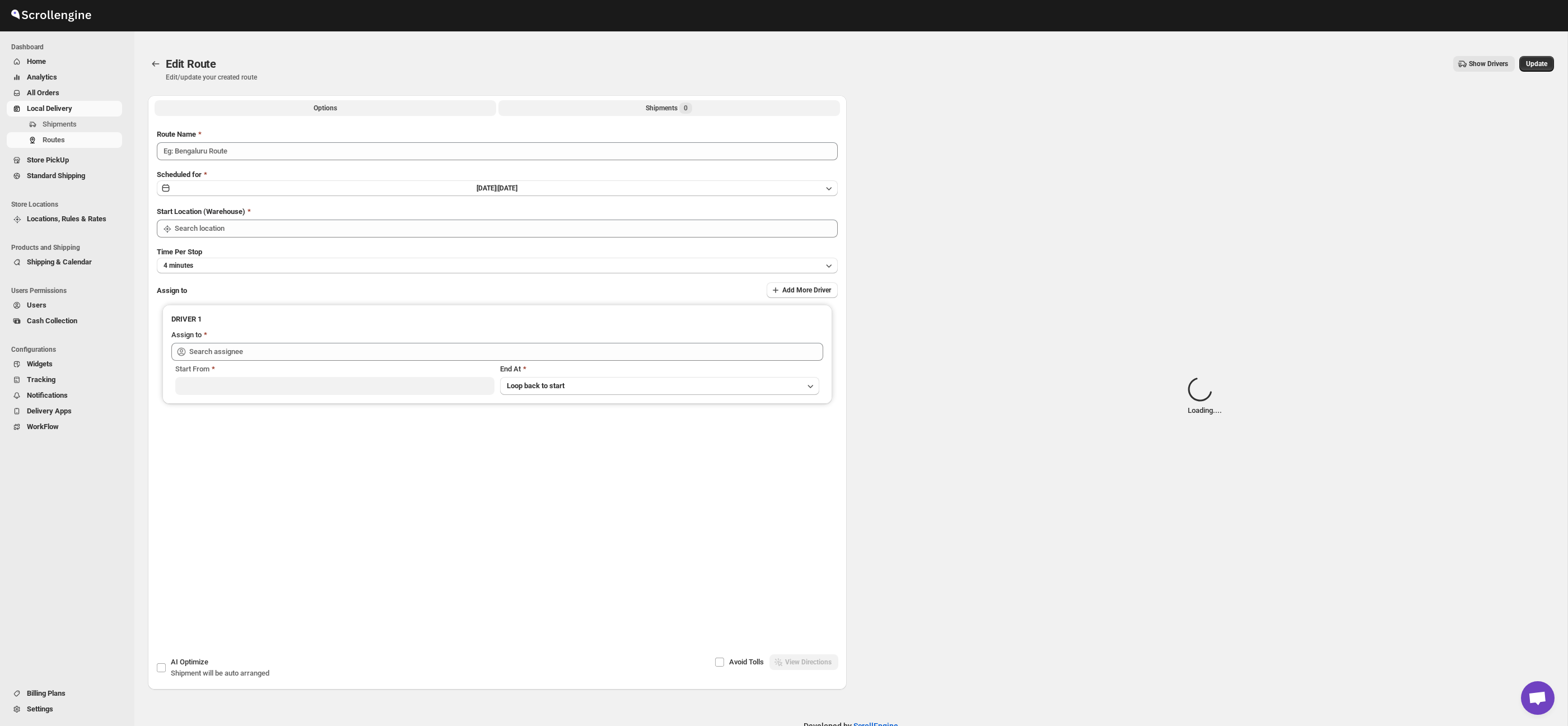
click at [545, 112] on button "Shipments 0" at bounding box center [669, 109] width 341 height 16
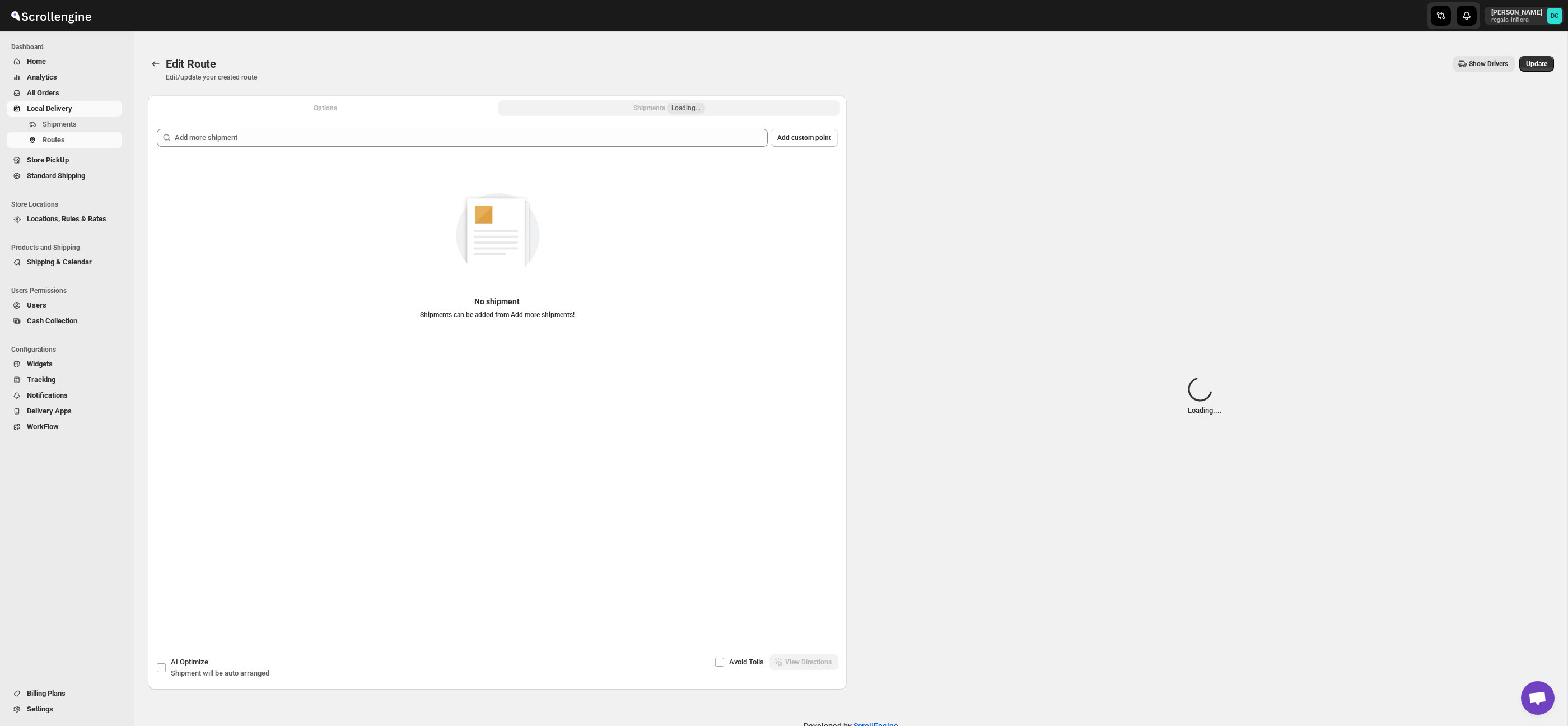
click at [395, 105] on button "Options" at bounding box center [325, 109] width 341 height 16
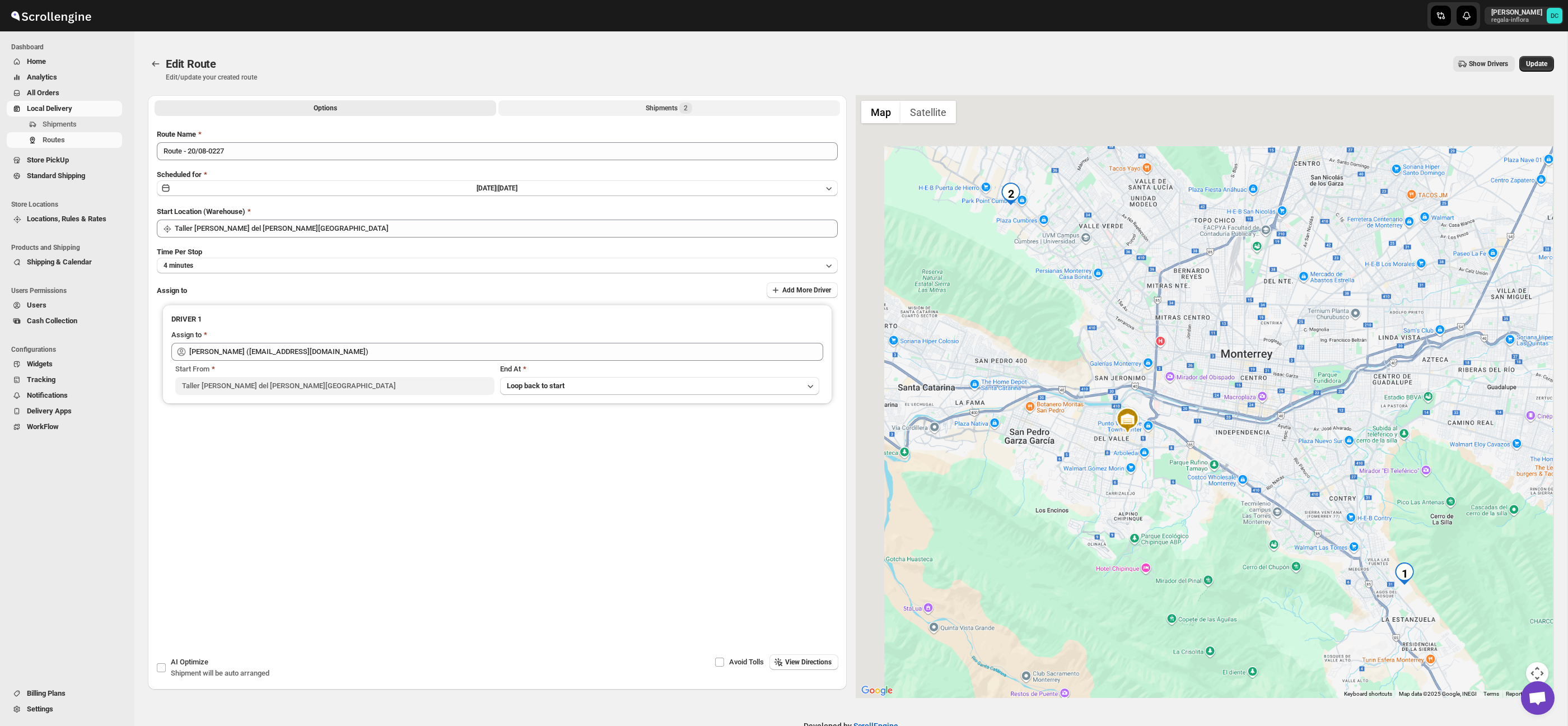
click at [503, 105] on button "Shipments 2" at bounding box center [669, 109] width 341 height 16
